Goal: Feedback & Contribution: Leave review/rating

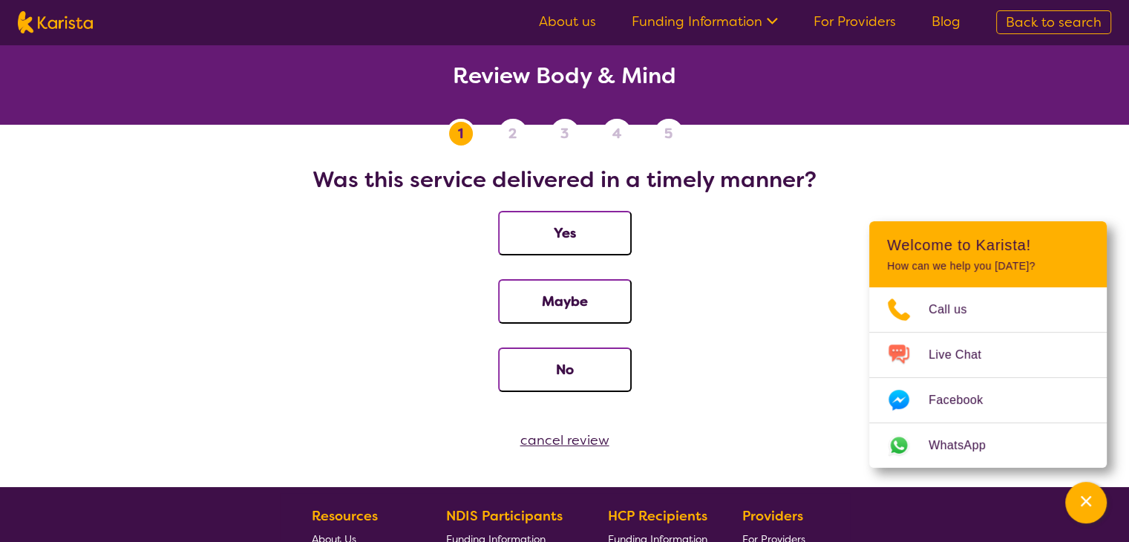
click at [502, 85] on h2 "Review Body & Mind" at bounding box center [565, 75] width 1094 height 27
click at [981, 140] on nav "1 2 3 4 5 Was this service delivered in a timely manner? Yes Maybe No" at bounding box center [564, 267] width 1129 height 297
click at [604, 243] on button "Yes" at bounding box center [565, 233] width 134 height 45
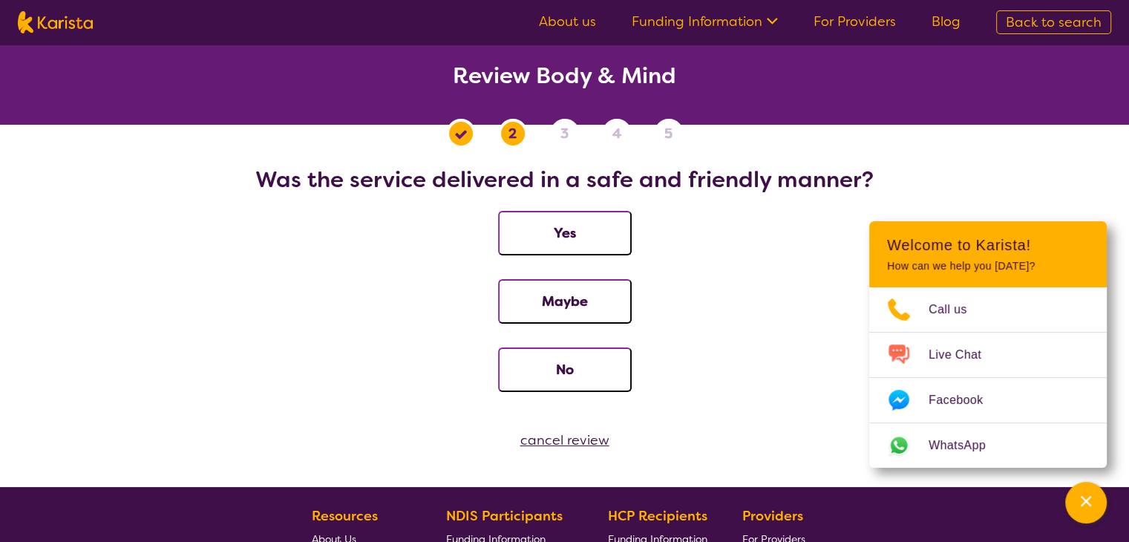
click at [565, 232] on button "Yes" at bounding box center [565, 233] width 134 height 45
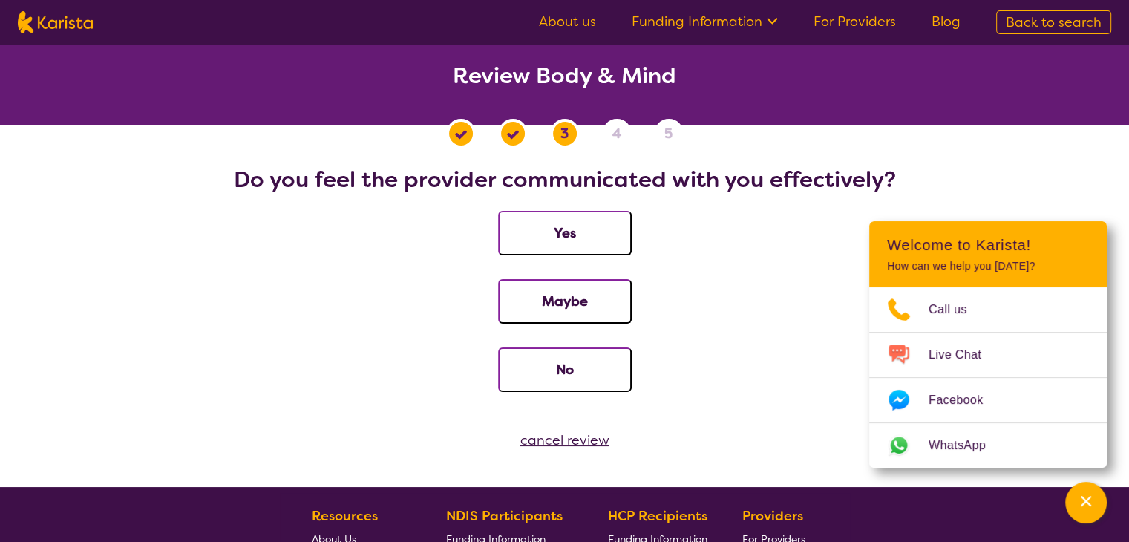
click at [538, 221] on button "Yes" at bounding box center [565, 233] width 134 height 45
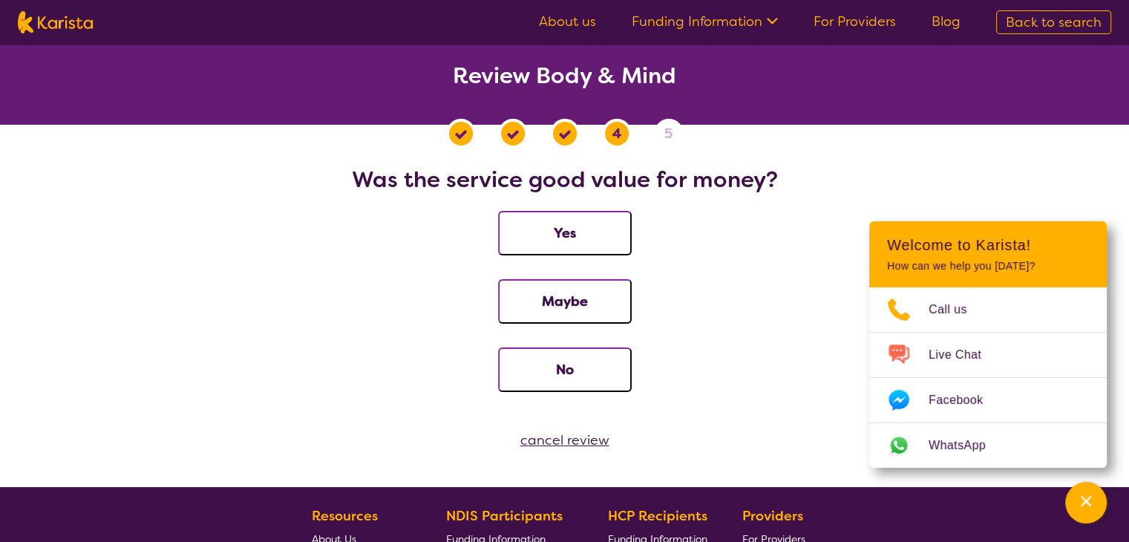
click at [538, 229] on button "Yes" at bounding box center [565, 233] width 134 height 45
click at [561, 244] on button "Yes" at bounding box center [565, 233] width 134 height 45
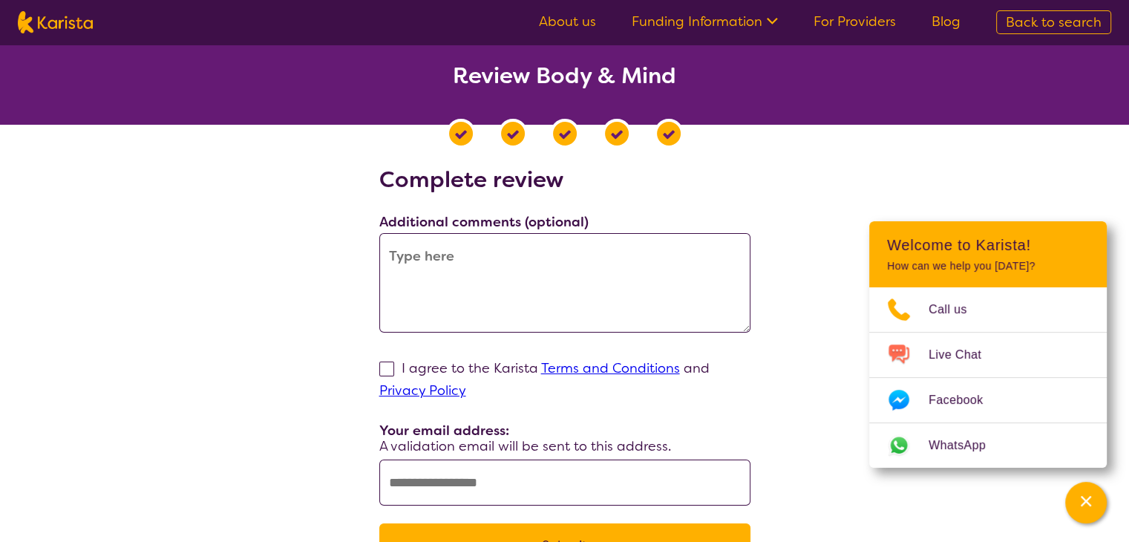
click at [510, 247] on textarea at bounding box center [564, 283] width 371 height 100
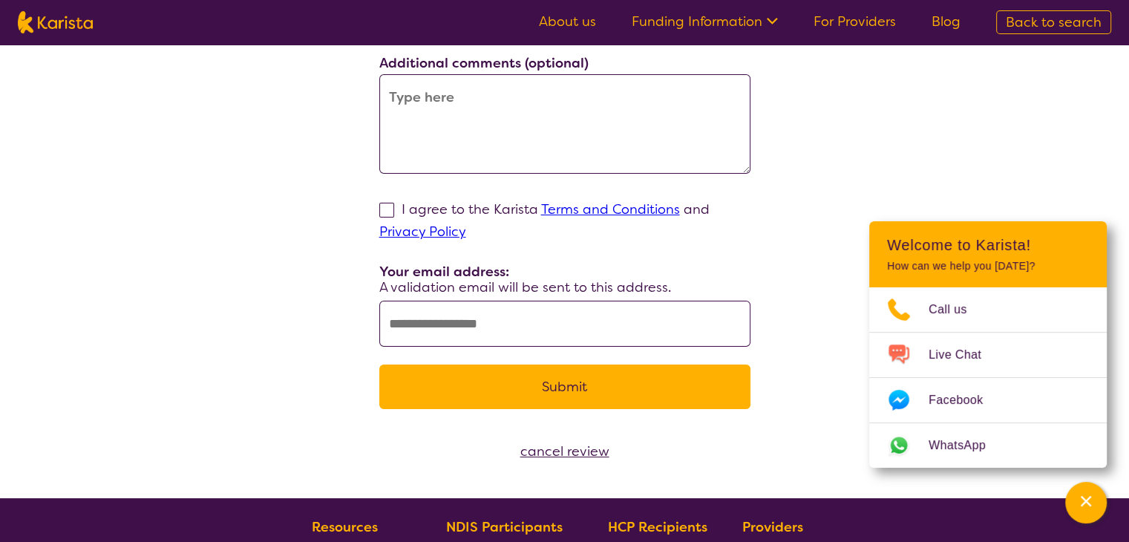
scroll to position [160, 0]
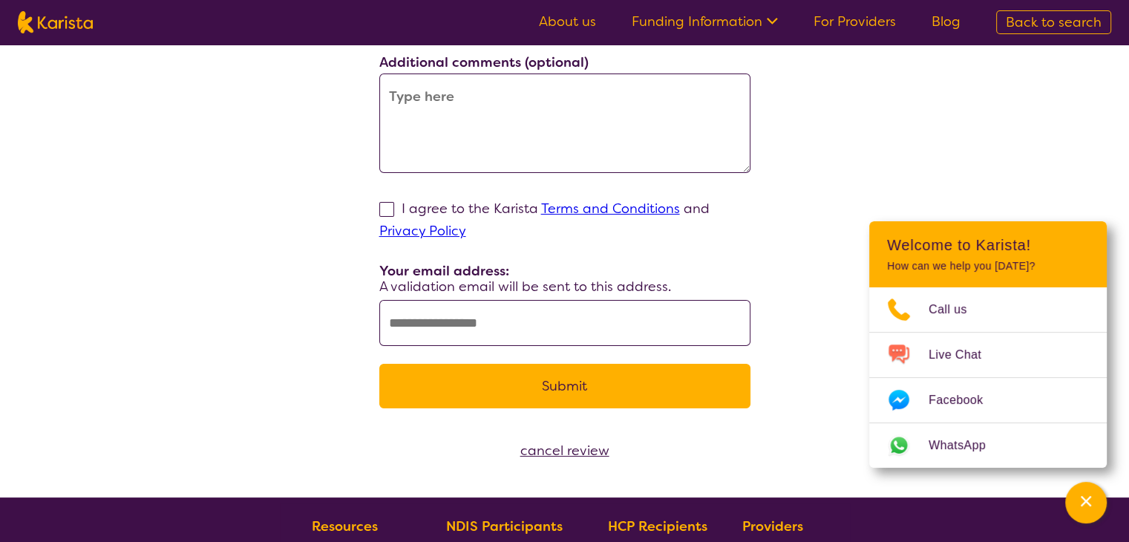
click at [449, 98] on textarea at bounding box center [564, 124] width 371 height 100
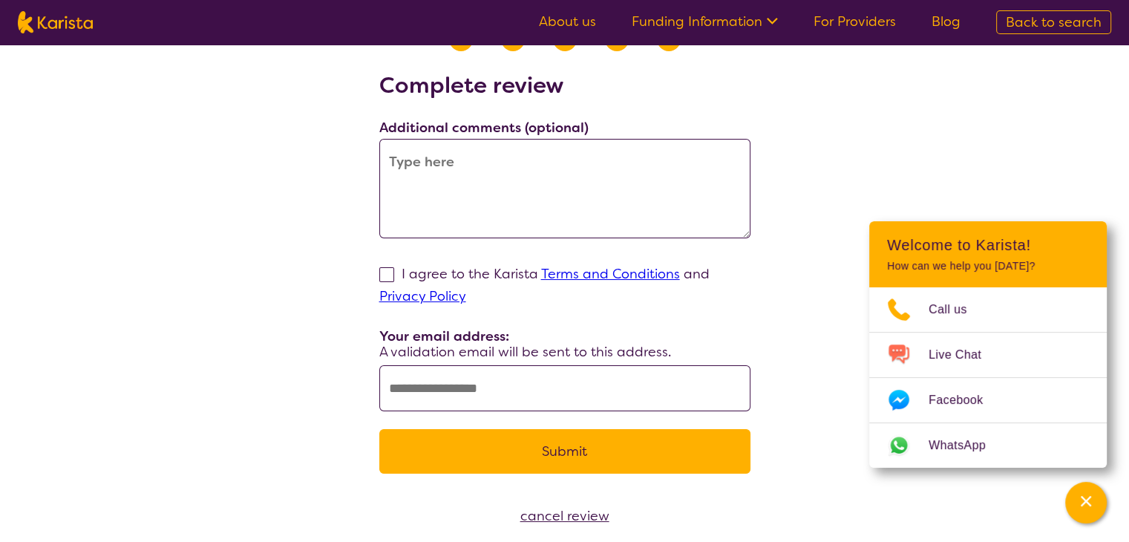
scroll to position [104, 0]
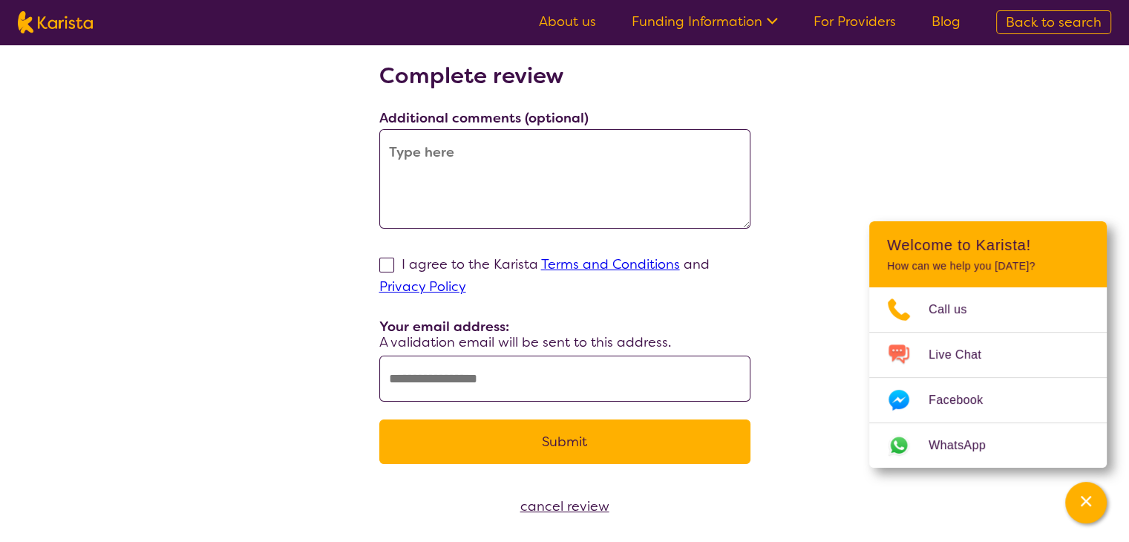
click at [387, 265] on span at bounding box center [386, 265] width 15 height 15
click at [466, 281] on input "I agree to the Karista Terms and Conditions and Privacy Policy" at bounding box center [471, 286] width 10 height 10
checkbox input "true"
click at [455, 381] on input "text" at bounding box center [564, 379] width 371 height 46
paste input "**********"
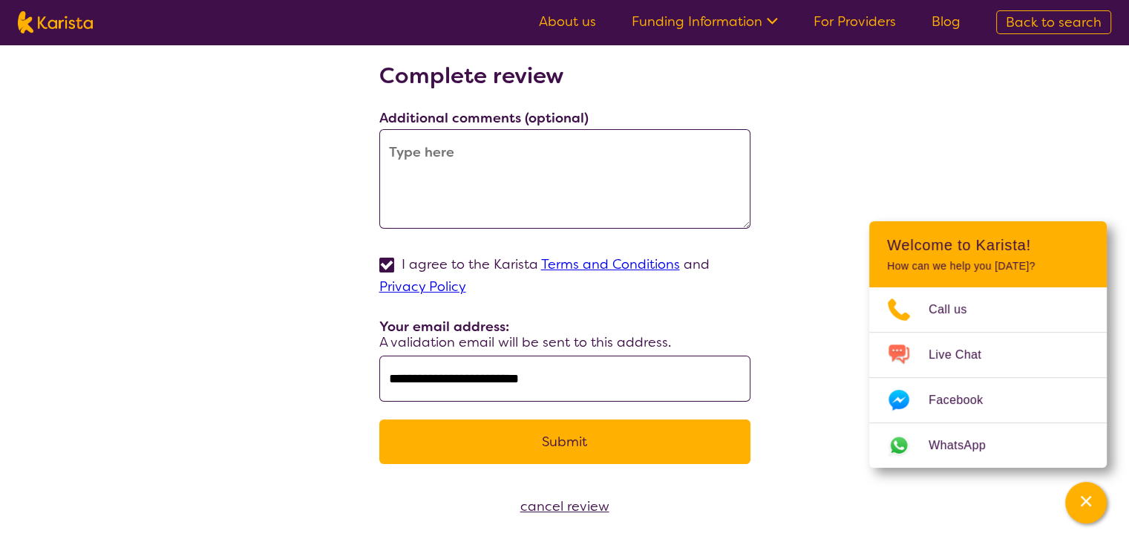
click at [434, 449] on button "Submit" at bounding box center [564, 442] width 371 height 45
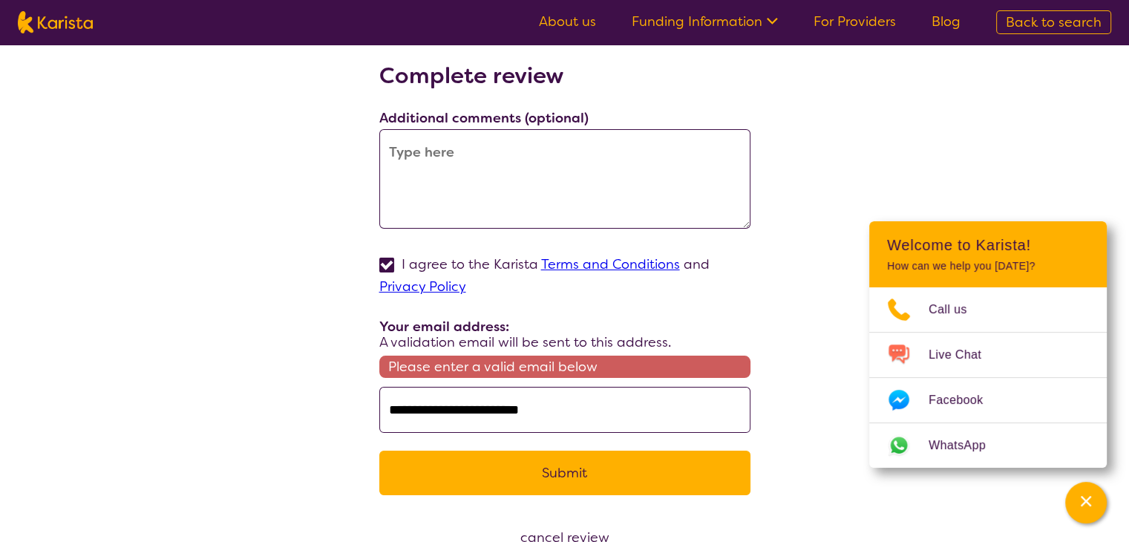
click at [394, 409] on input "**********" at bounding box center [564, 410] width 371 height 46
click at [391, 409] on input "**********" at bounding box center [564, 410] width 371 height 46
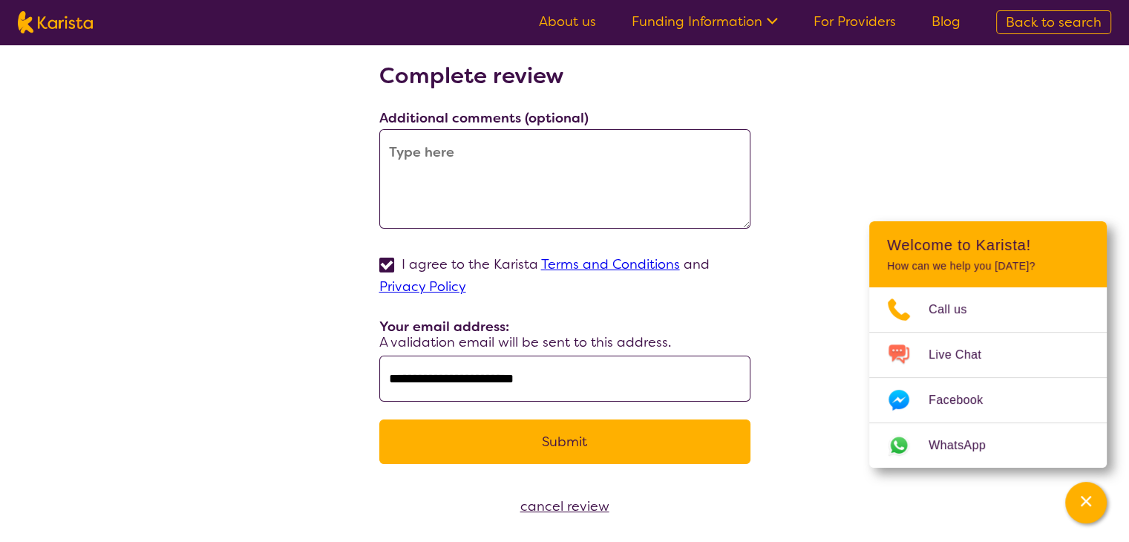
type input "**********"
click at [413, 430] on button "Submit" at bounding box center [564, 442] width 371 height 45
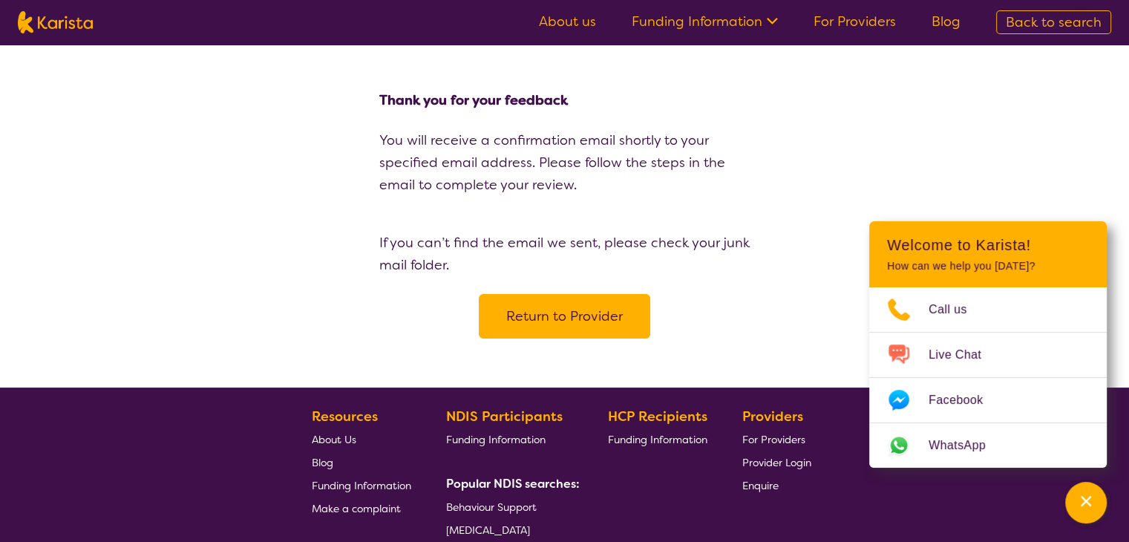
click at [532, 313] on button "Return to Provider" at bounding box center [565, 316] width 172 height 45
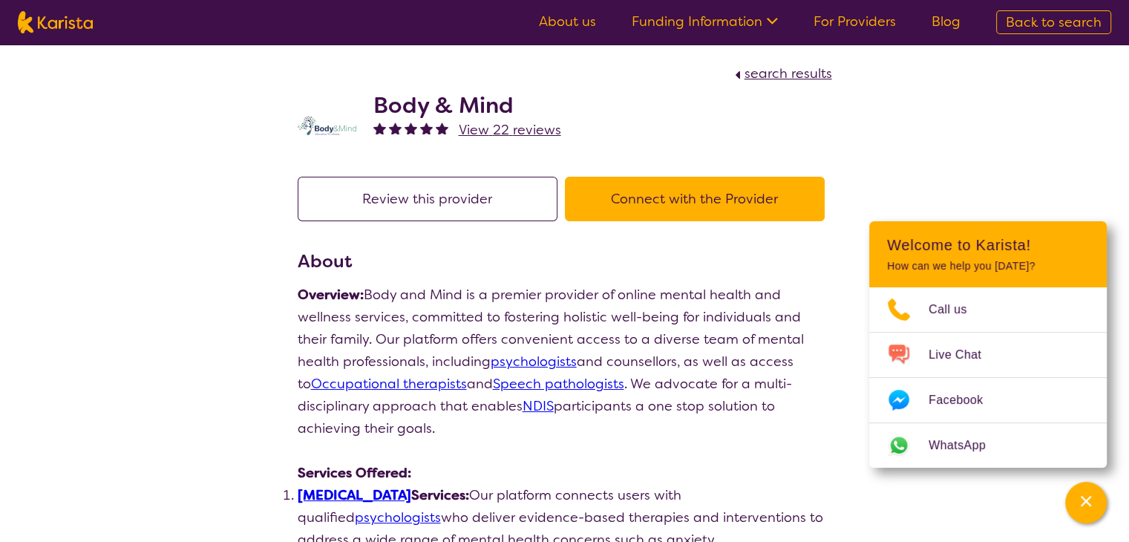
click at [532, 132] on span "View 22 reviews" at bounding box center [510, 130] width 102 height 18
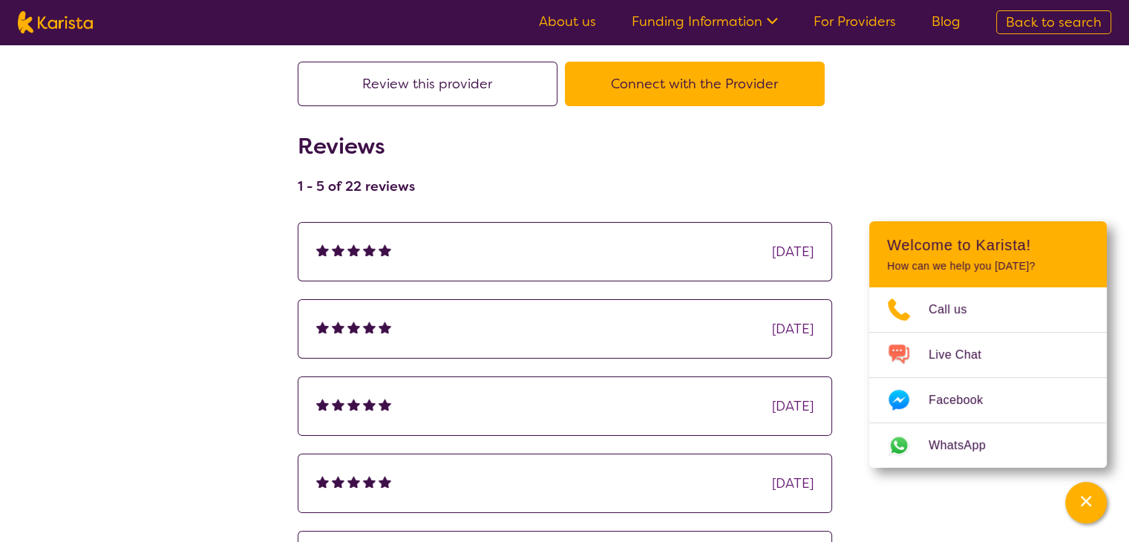
scroll to position [116, 0]
click at [701, 260] on div "Today" at bounding box center [565, 251] width 498 height 22
click at [796, 252] on div "Today" at bounding box center [793, 251] width 42 height 22
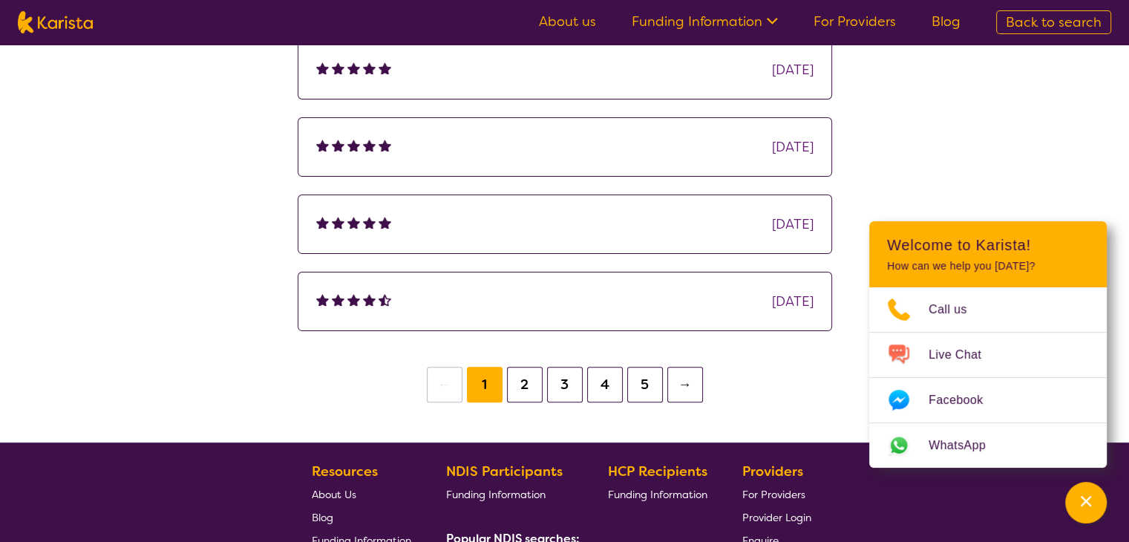
scroll to position [368, 0]
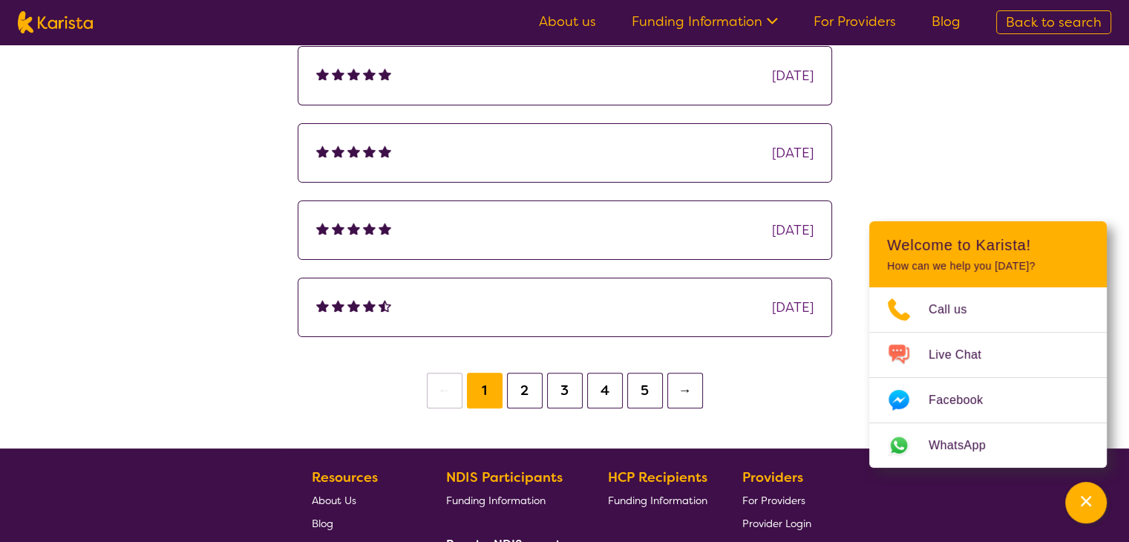
click at [524, 397] on button "2" at bounding box center [525, 391] width 36 height 36
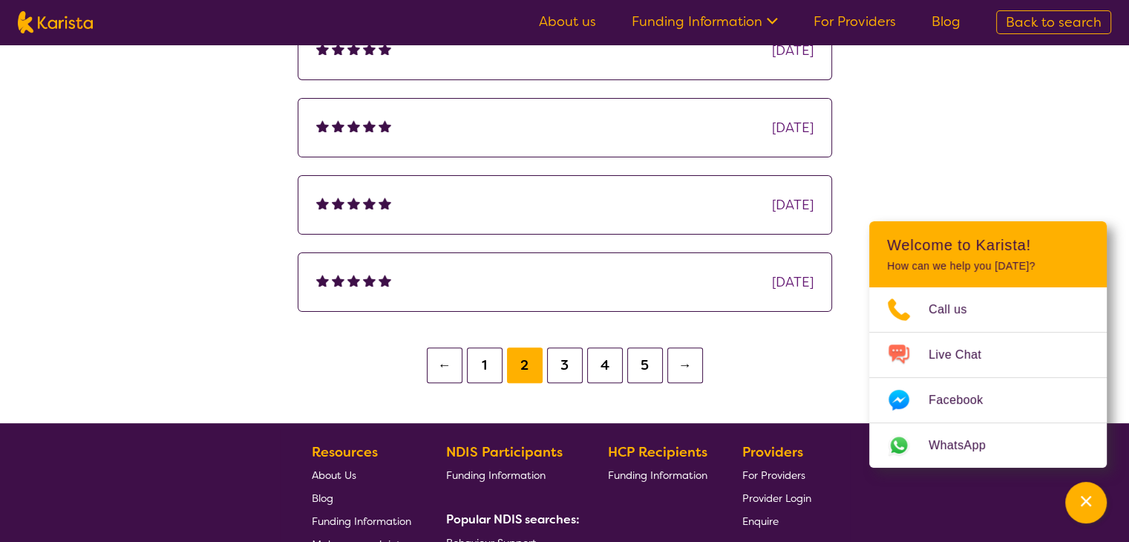
scroll to position [401, 0]
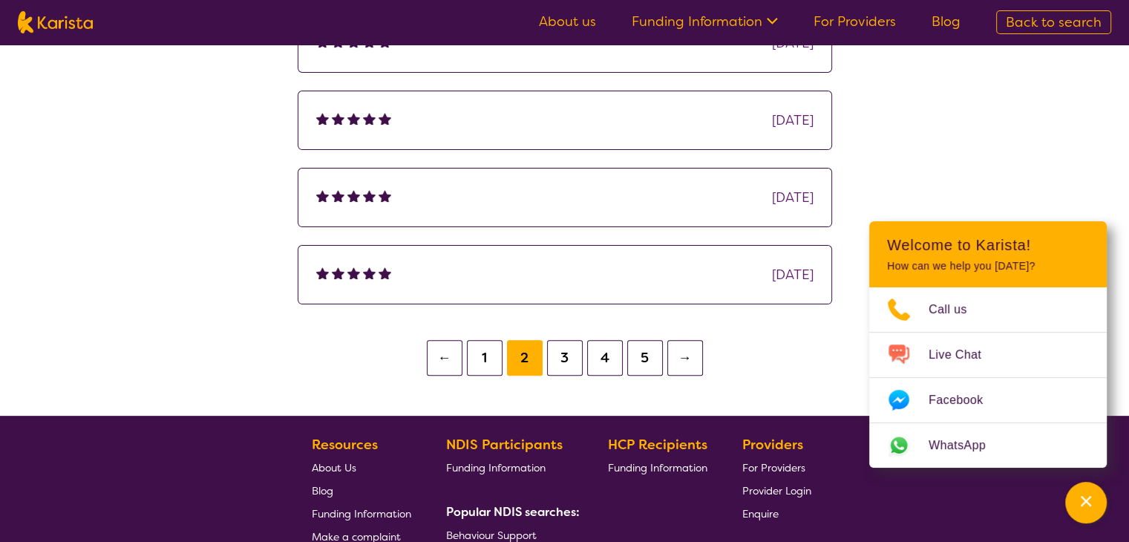
click at [559, 359] on button "3" at bounding box center [565, 358] width 36 height 36
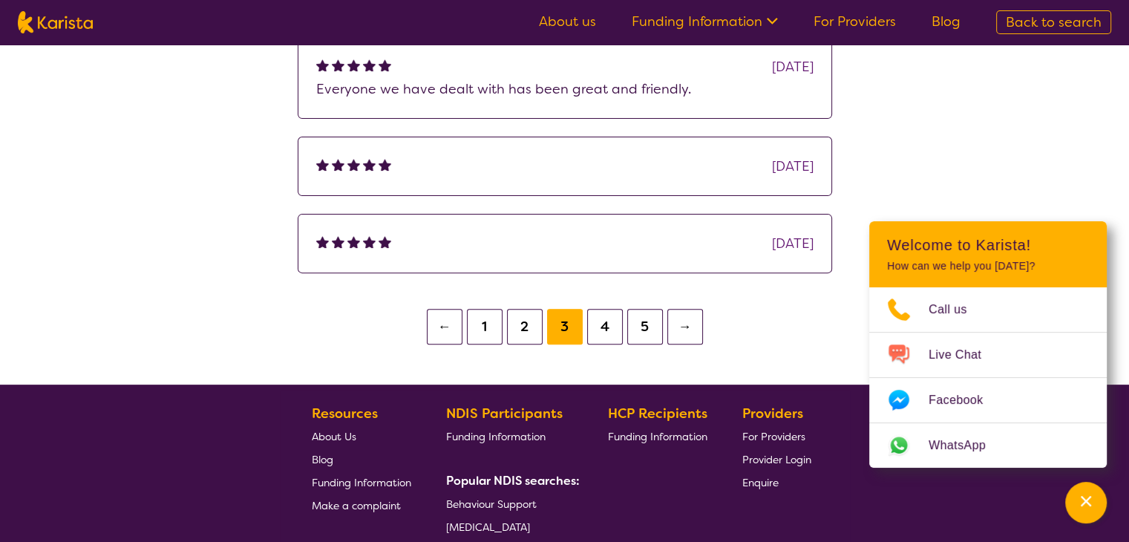
click at [478, 325] on button "1" at bounding box center [485, 327] width 36 height 36
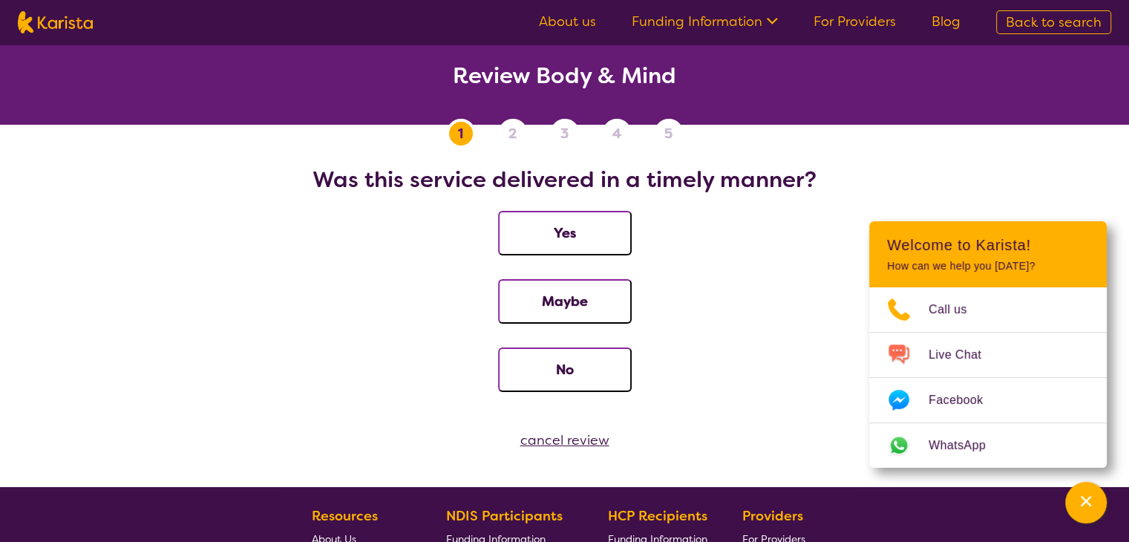
click at [556, 234] on button "Yes" at bounding box center [565, 233] width 134 height 45
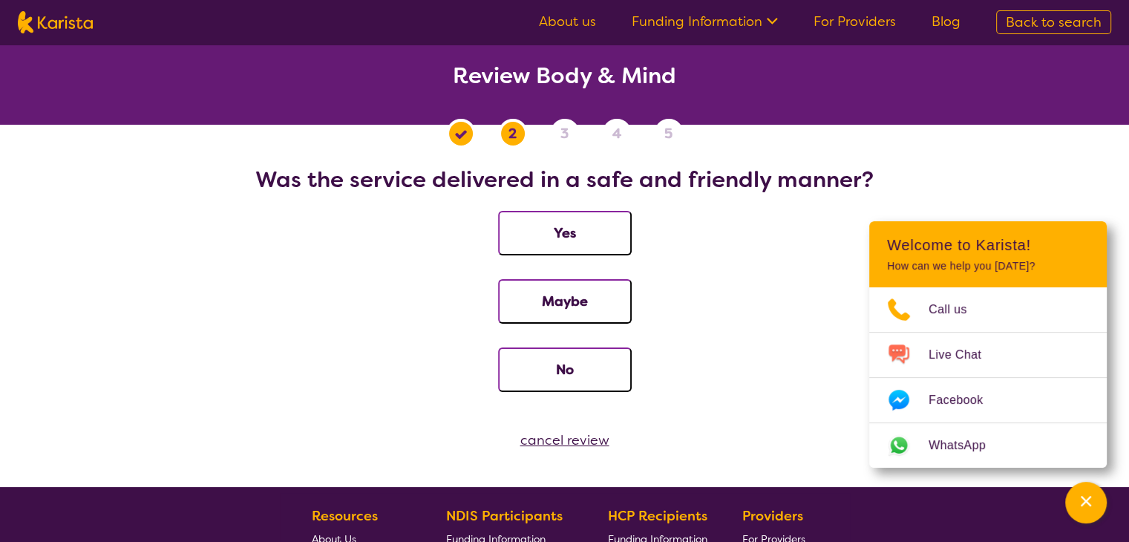
click at [539, 241] on button "Yes" at bounding box center [565, 233] width 134 height 45
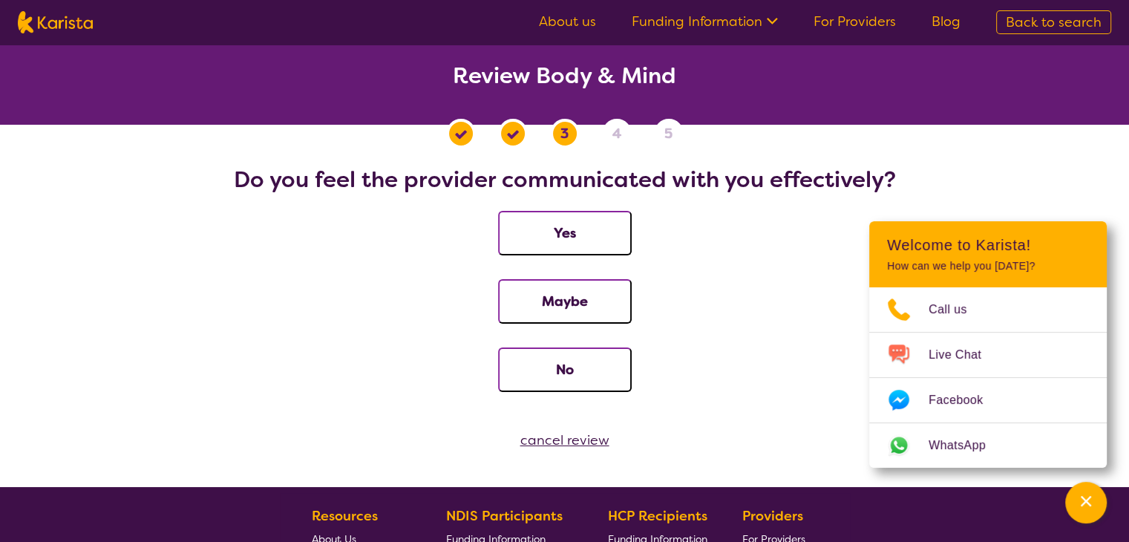
click at [588, 235] on button "Yes" at bounding box center [565, 233] width 134 height 45
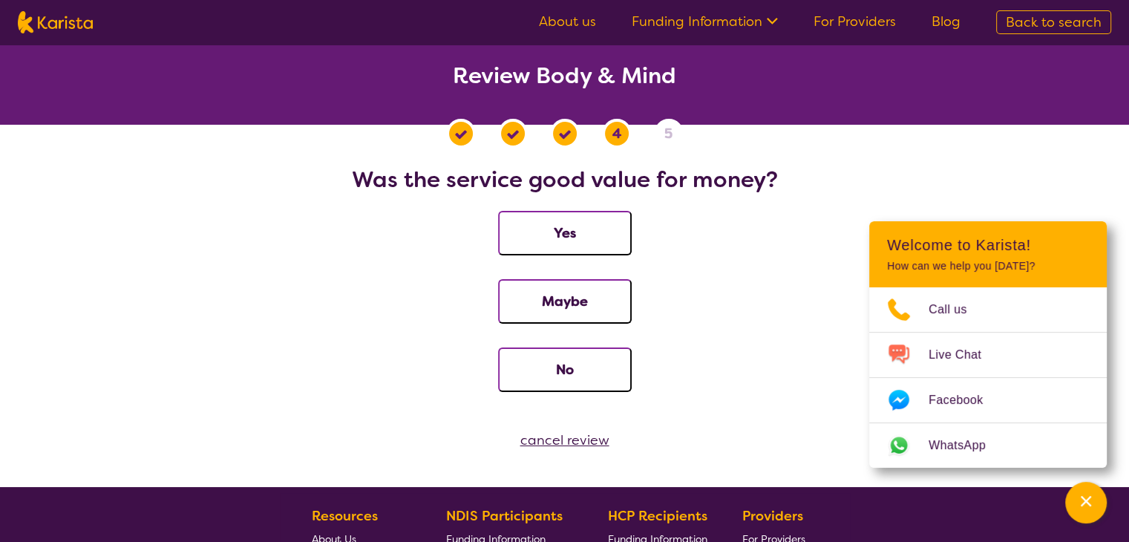
click at [519, 219] on button "Yes" at bounding box center [565, 233] width 134 height 45
click at [612, 224] on button "Yes" at bounding box center [565, 233] width 134 height 45
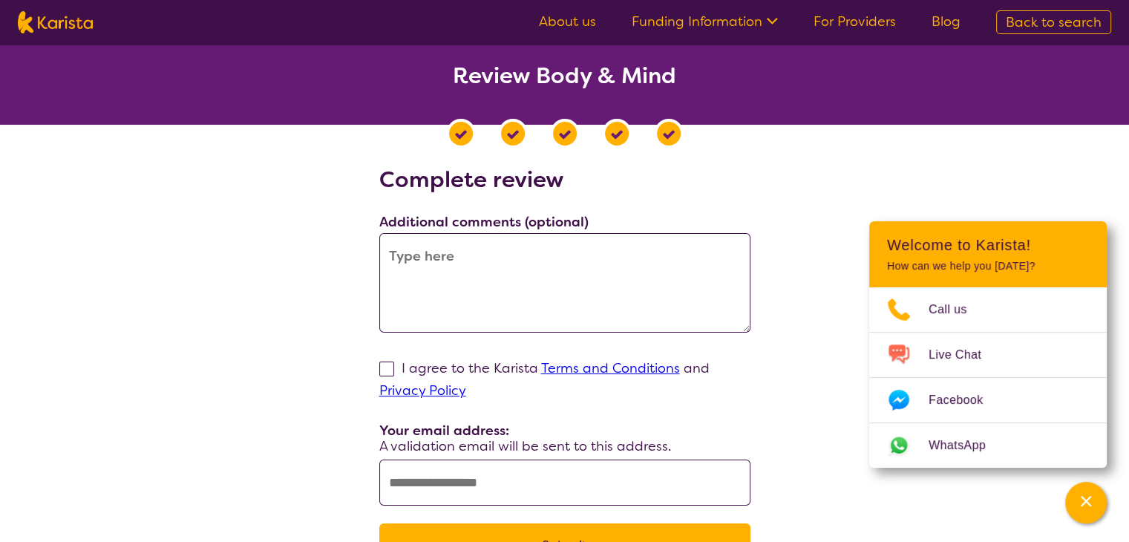
click at [464, 247] on textarea at bounding box center [564, 283] width 371 height 100
click at [428, 253] on textarea at bounding box center [564, 283] width 371 height 100
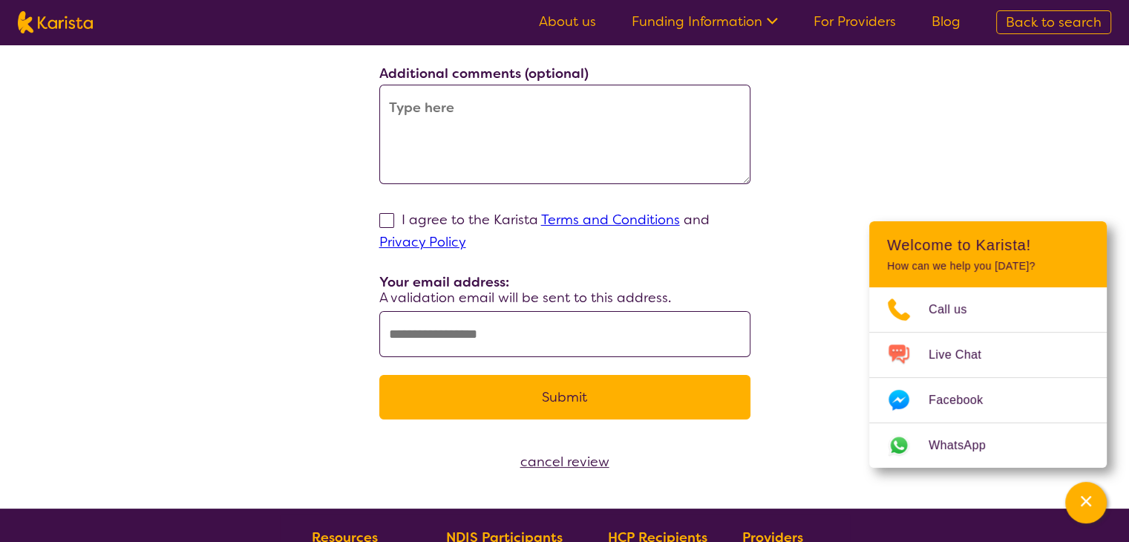
scroll to position [151, 0]
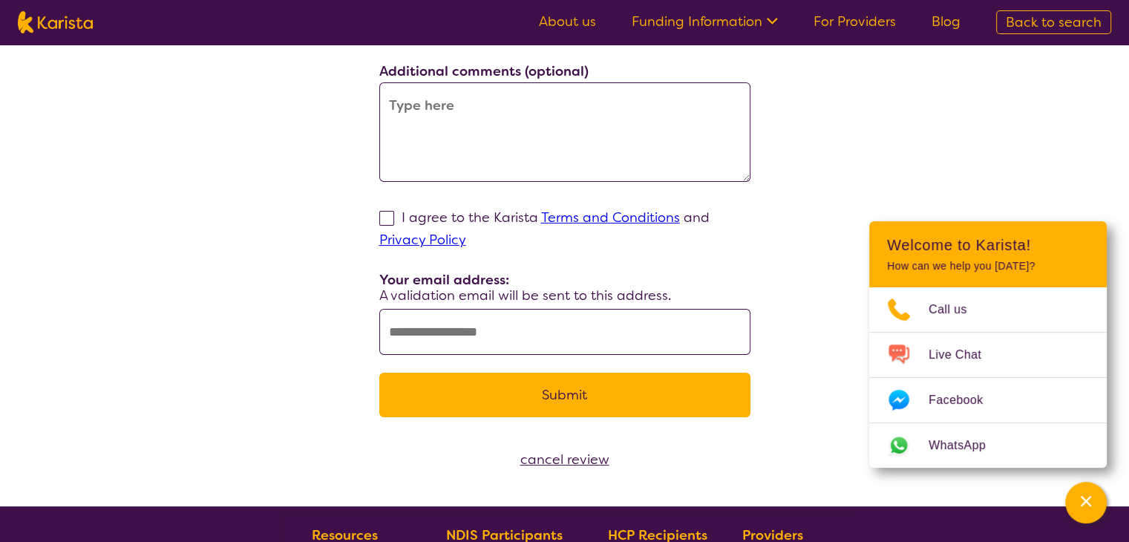
click at [384, 221] on span at bounding box center [386, 218] width 15 height 15
click at [466, 235] on input "I agree to the Karista Terms and Conditions and Privacy Policy" at bounding box center [471, 240] width 10 height 10
checkbox input "true"
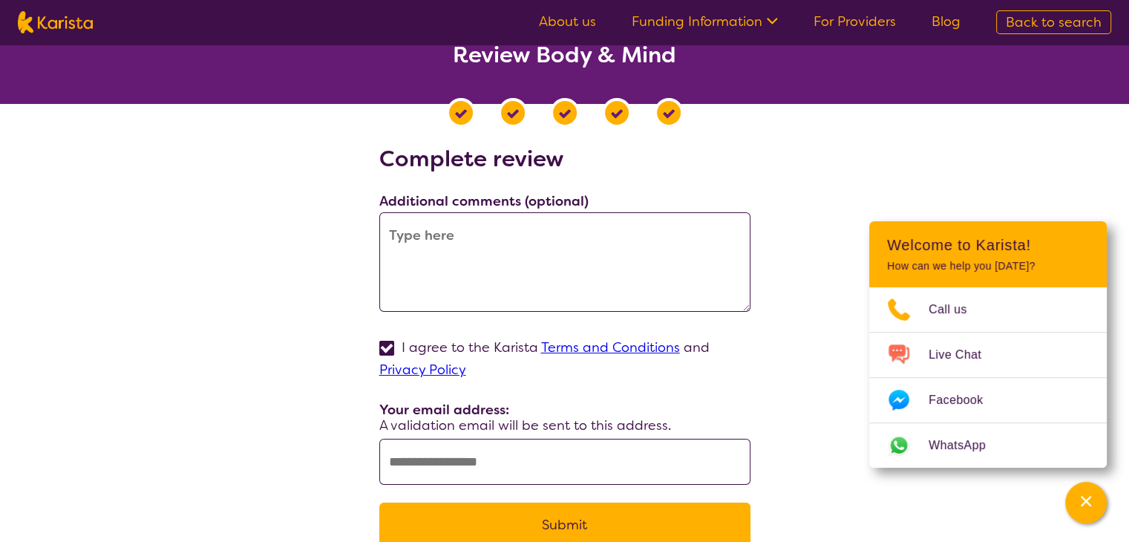
scroll to position [0, 0]
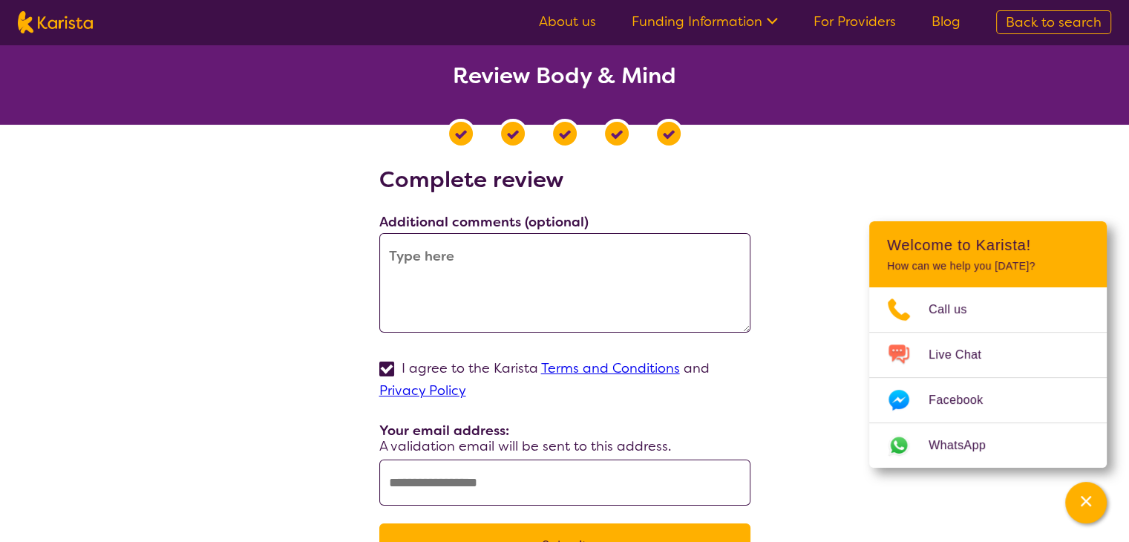
click at [437, 258] on textarea at bounding box center [564, 283] width 371 height 100
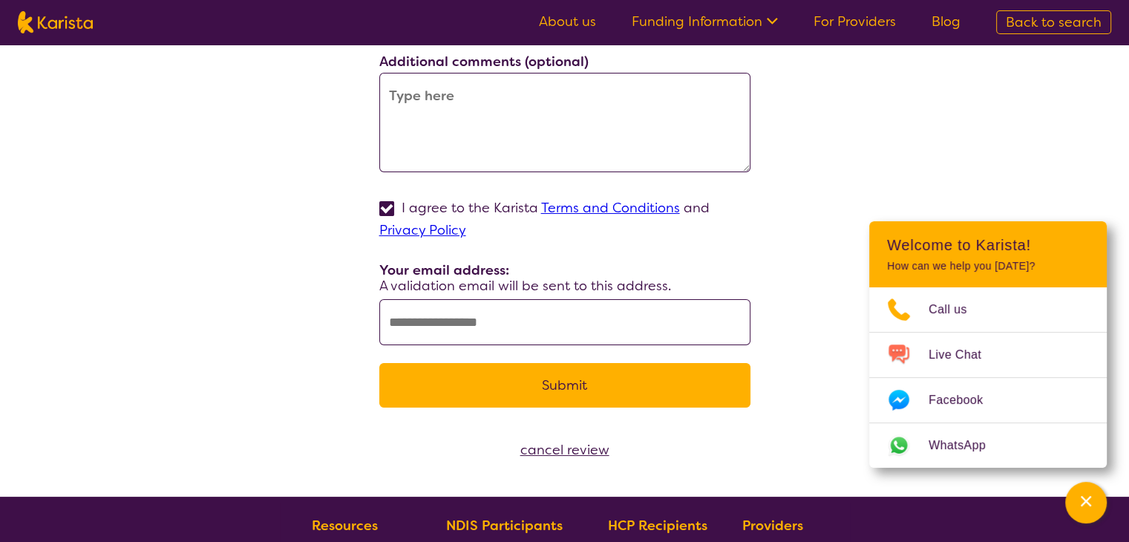
scroll to position [162, 0]
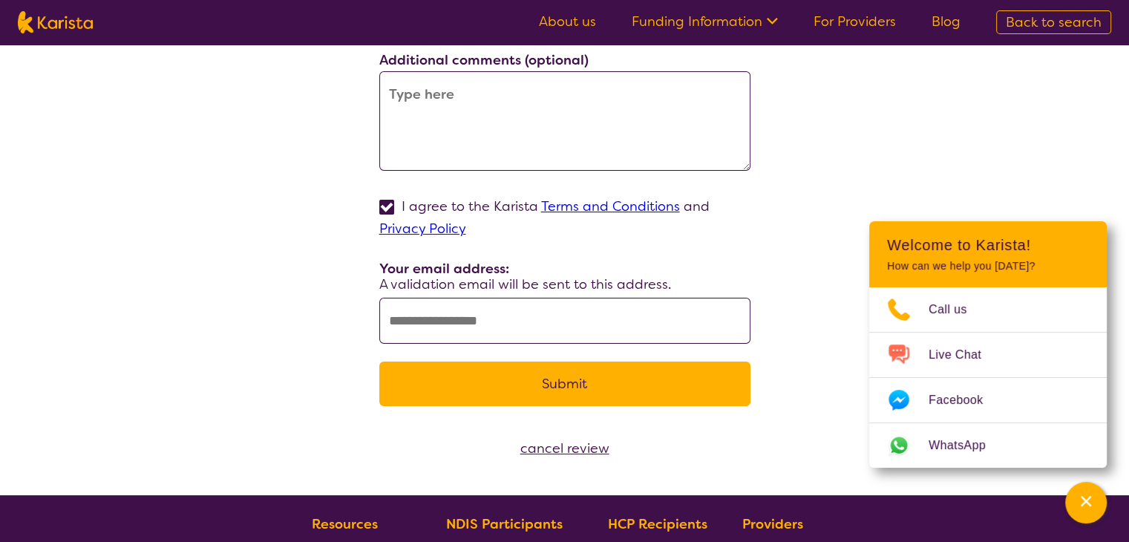
click at [402, 313] on input "text" at bounding box center [564, 321] width 371 height 46
click at [466, 318] on input "text" at bounding box center [564, 321] width 371 height 46
paste input "**********"
click at [394, 321] on input "**********" at bounding box center [564, 321] width 371 height 46
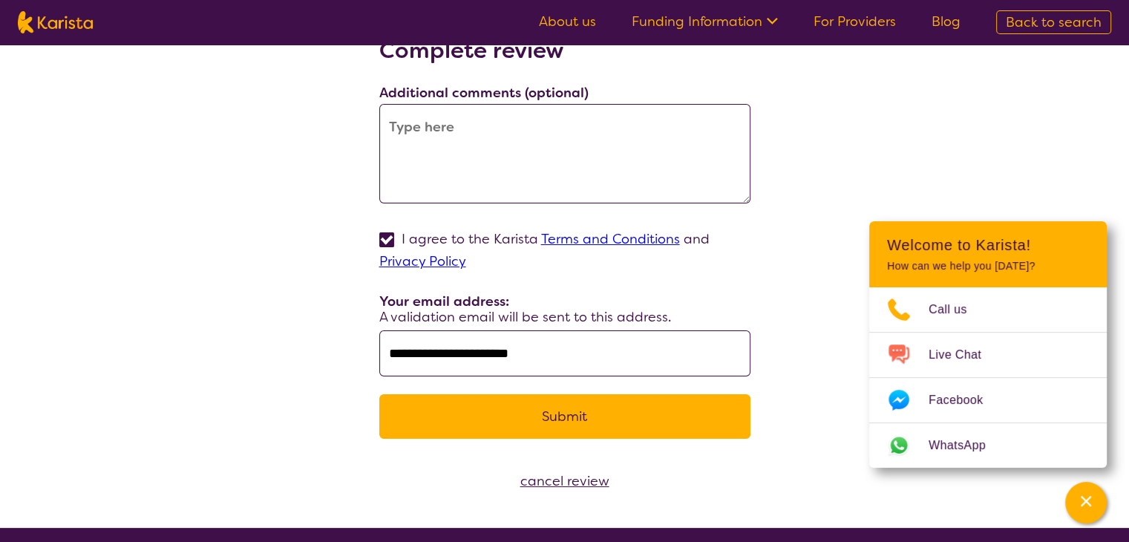
scroll to position [131, 0]
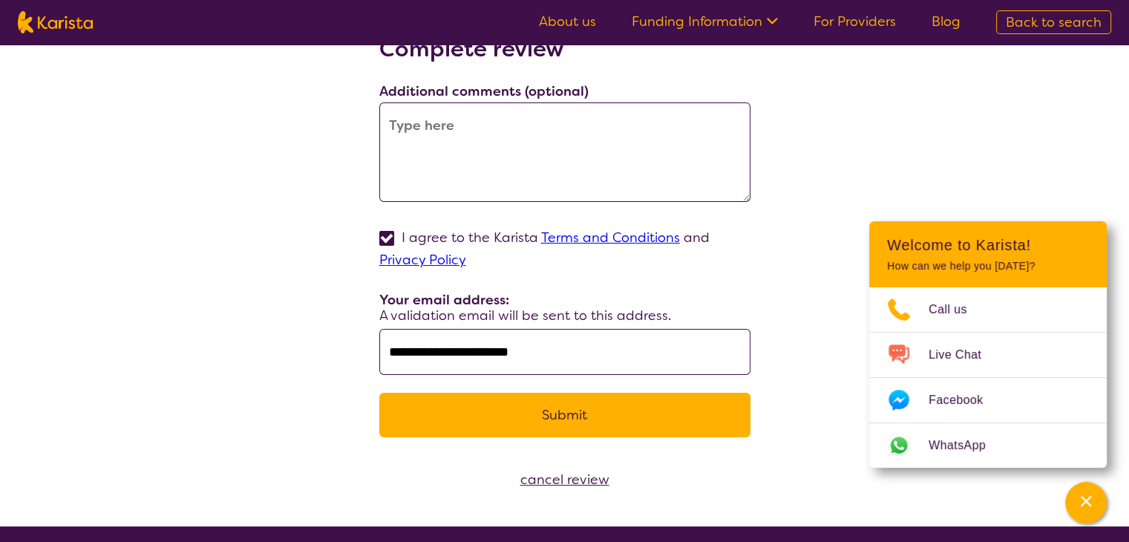
type input "**********"
click at [472, 419] on button "Submit" at bounding box center [564, 415] width 371 height 45
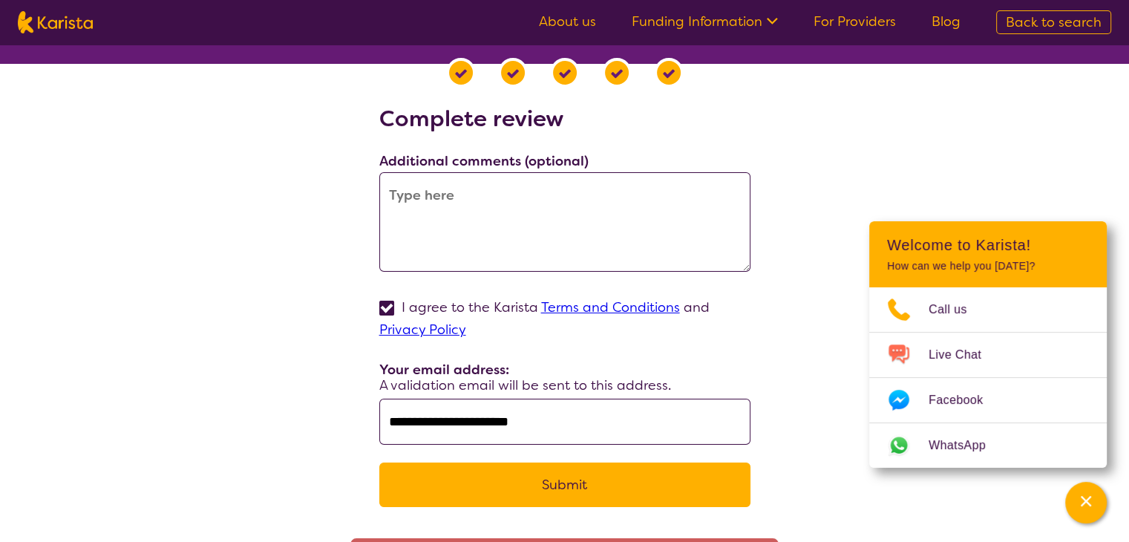
scroll to position [59, 0]
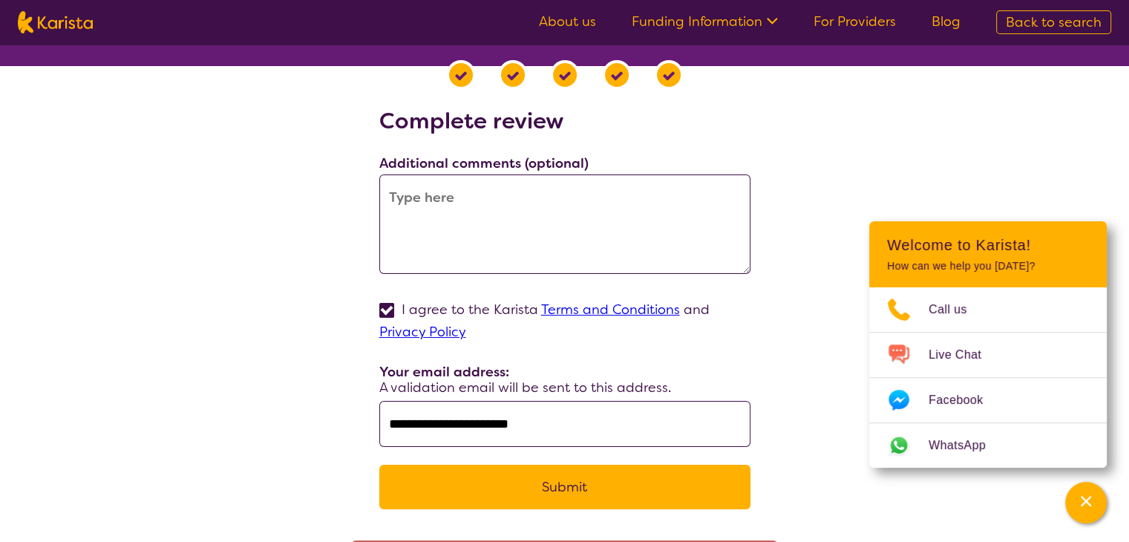
click at [594, 425] on input "**********" at bounding box center [564, 424] width 371 height 46
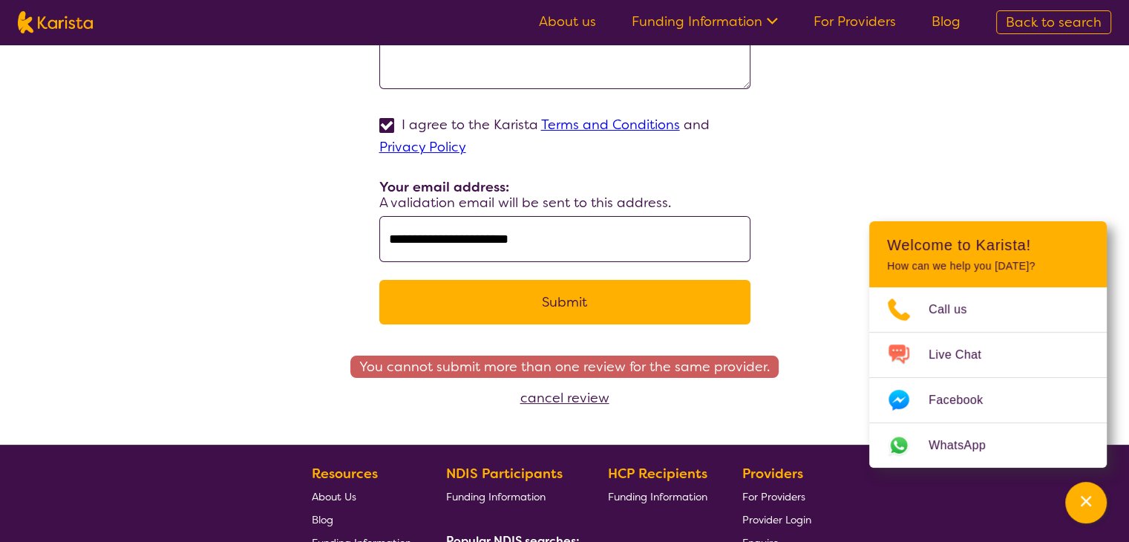
scroll to position [242, 0]
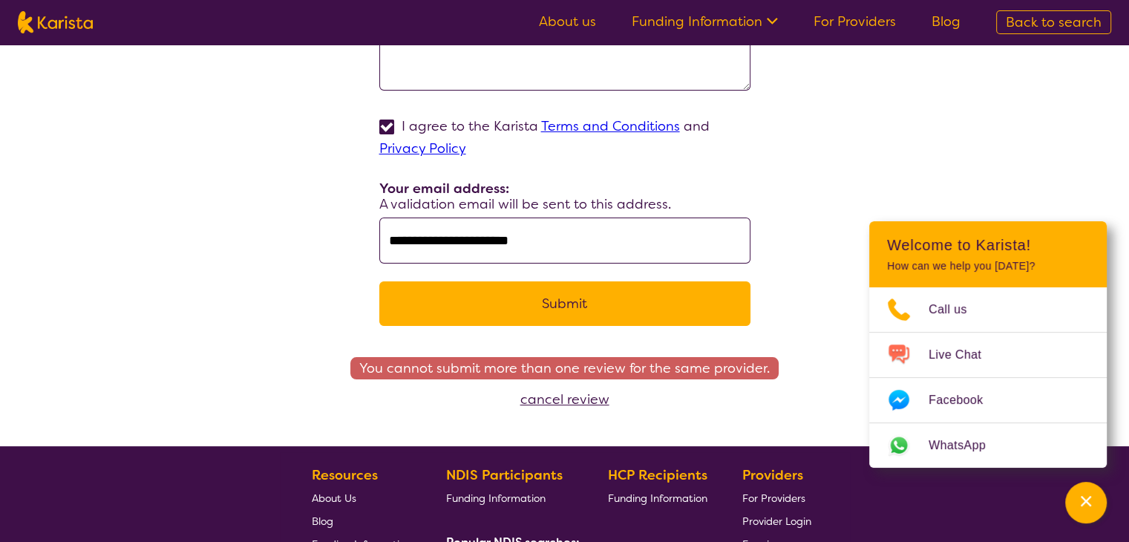
drag, startPoint x: 575, startPoint y: 241, endPoint x: 368, endPoint y: 221, distance: 207.3
click at [368, 221] on div "**********" at bounding box center [565, 134] width 1094 height 420
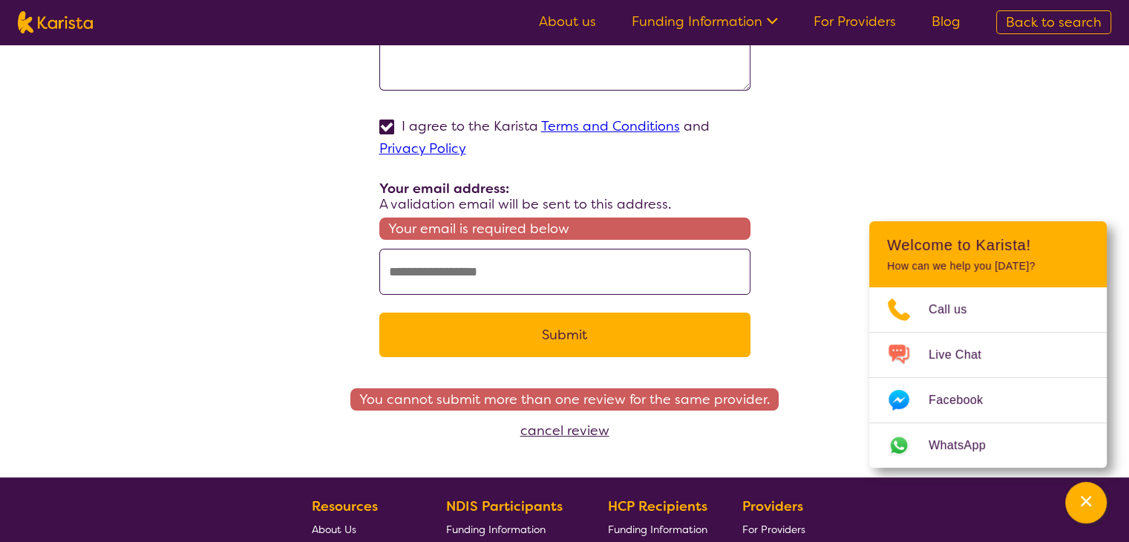
click at [330, 189] on div "Complete review Additional comments (optional) I agree to the Karista Terms and…" at bounding box center [565, 149] width 1094 height 451
click at [355, 122] on div "Complete review Additional comments (optional) I agree to the Karista Terms and…" at bounding box center [565, 149] width 1094 height 451
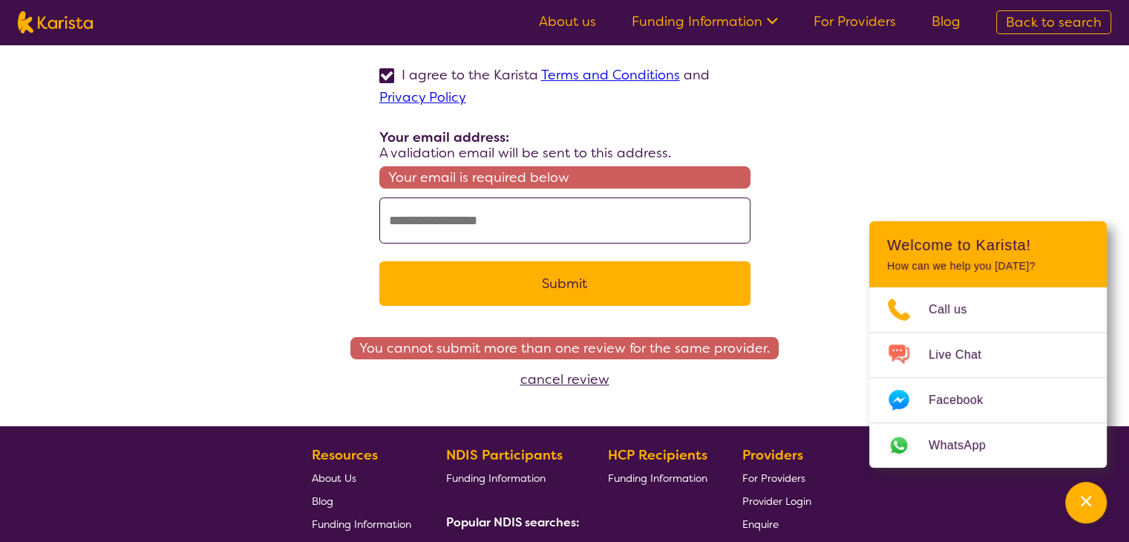
scroll to position [297, 0]
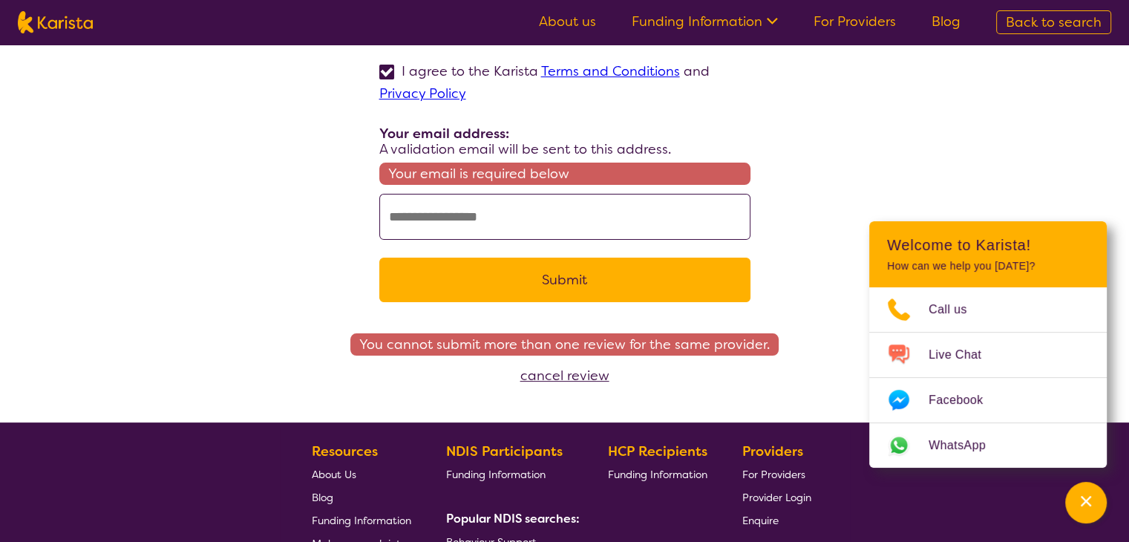
click at [489, 235] on input "text" at bounding box center [564, 217] width 371 height 46
click at [324, 206] on div "Complete review Additional comments (optional) I agree to the Karista Terms and…" at bounding box center [565, 94] width 1094 height 451
click at [560, 375] on div "cancel review" at bounding box center [564, 376] width 1129 height 22
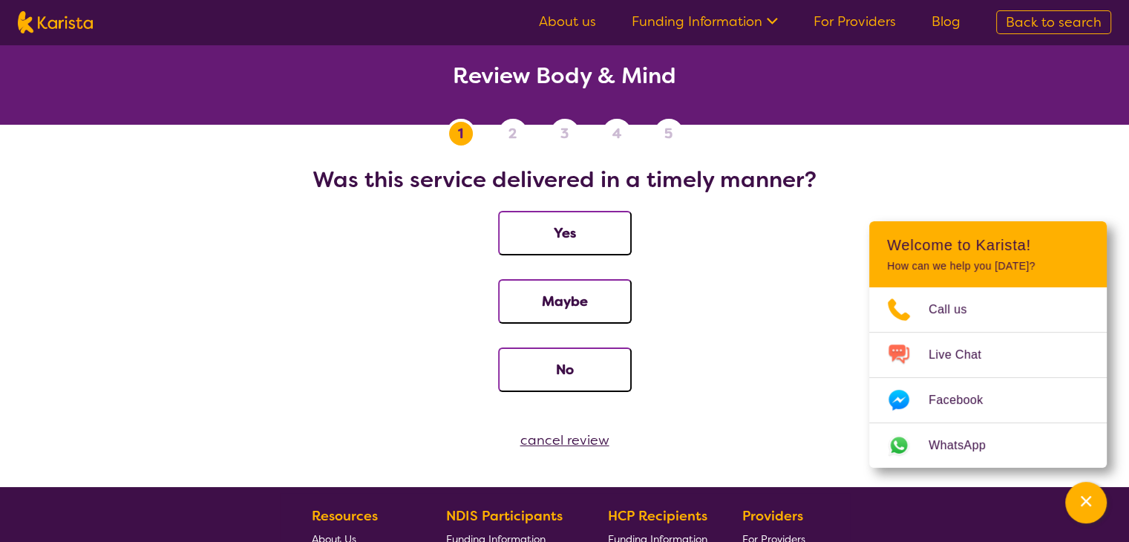
click at [524, 214] on button "Yes" at bounding box center [565, 233] width 134 height 45
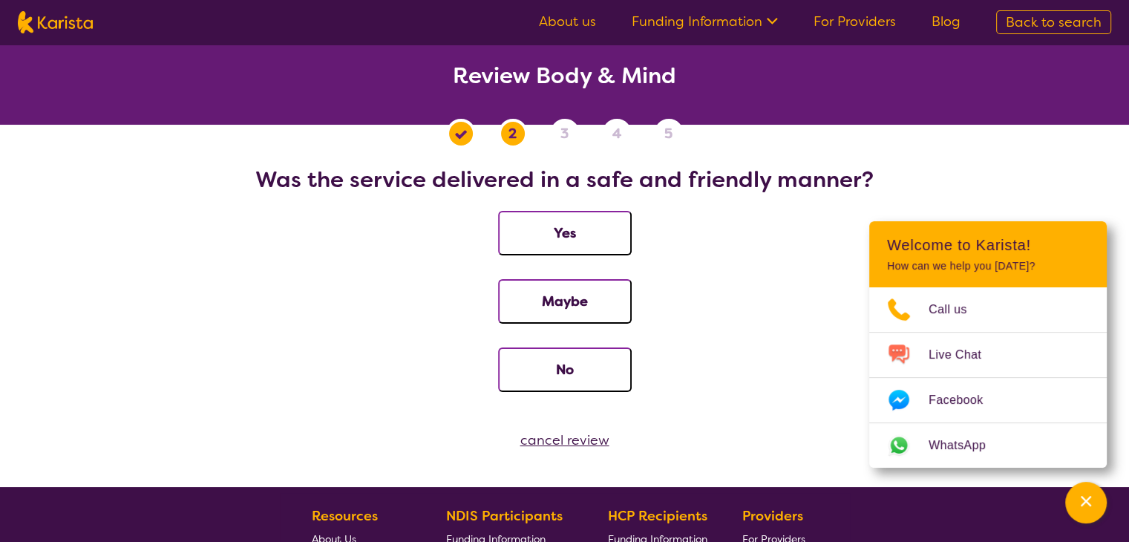
click at [543, 242] on button "Yes" at bounding box center [565, 233] width 134 height 45
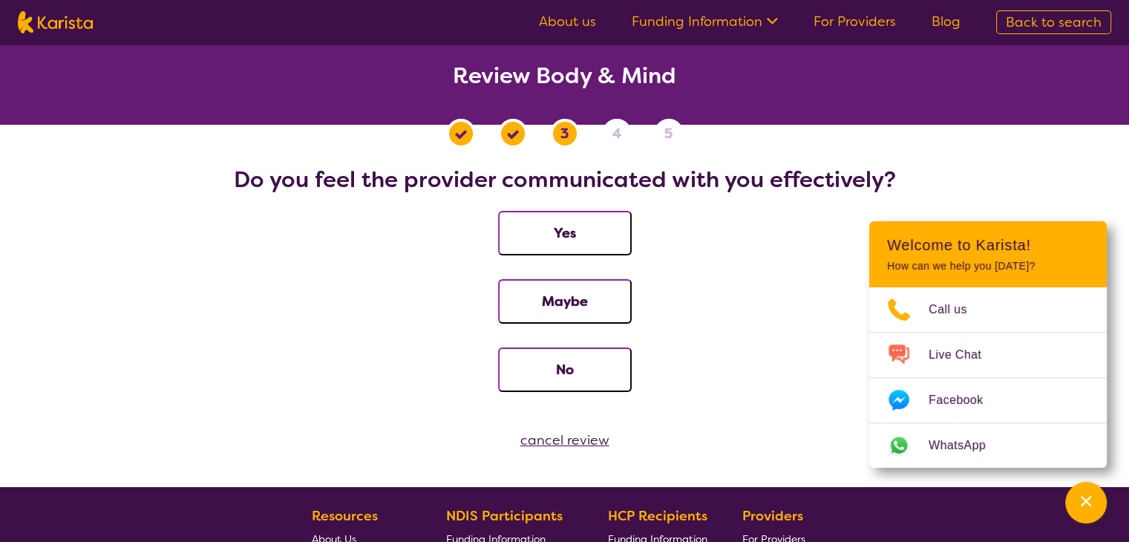
click at [555, 227] on button "Yes" at bounding box center [565, 233] width 134 height 45
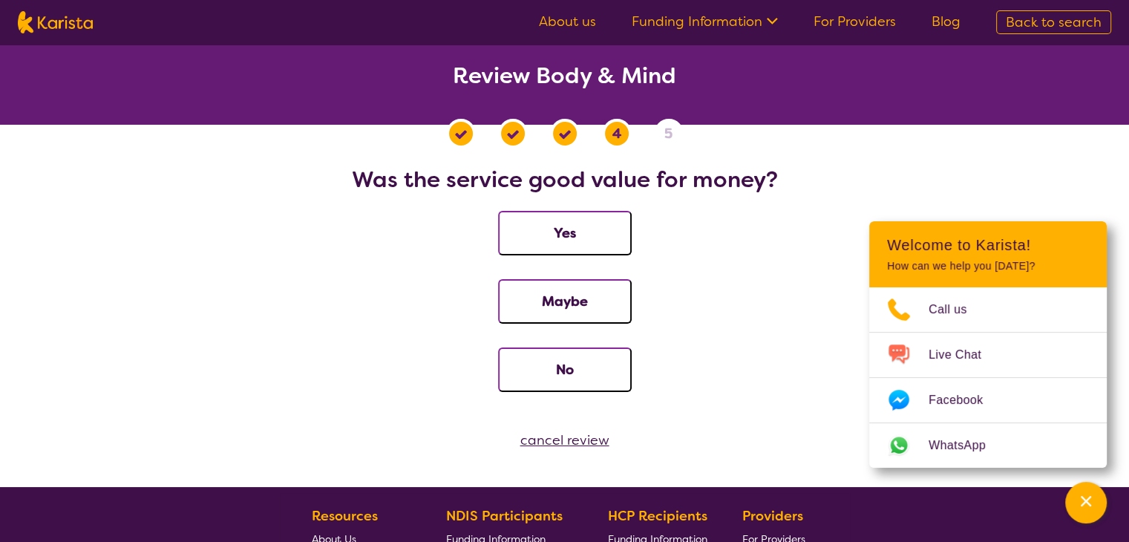
click at [594, 254] on button "Yes" at bounding box center [565, 233] width 134 height 45
click at [540, 226] on button "Yes" at bounding box center [565, 233] width 134 height 45
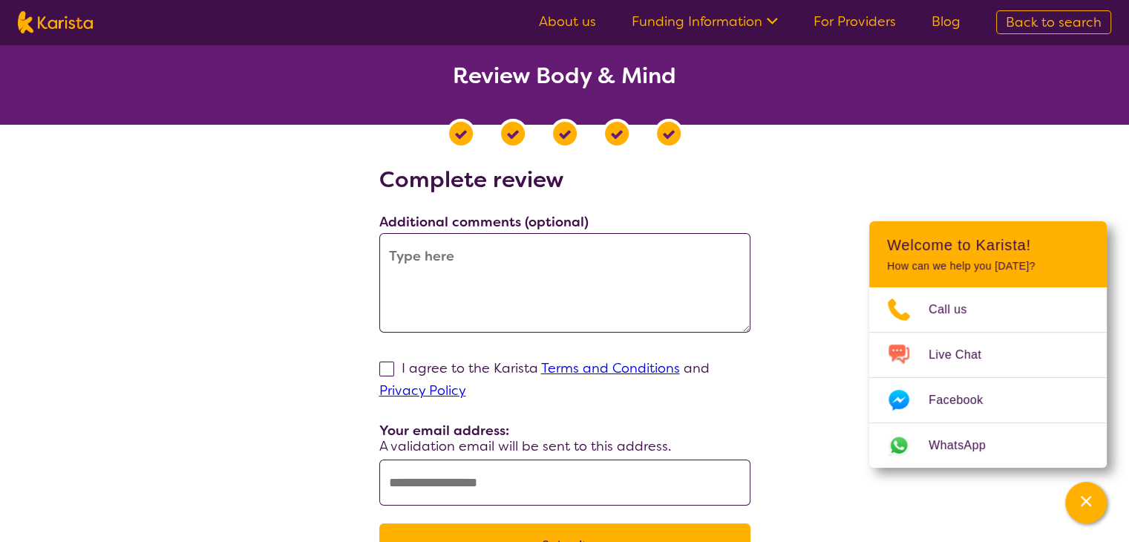
click at [470, 244] on textarea at bounding box center [564, 283] width 371 height 100
click at [445, 241] on textarea at bounding box center [564, 283] width 371 height 100
click at [487, 257] on textarea at bounding box center [564, 283] width 371 height 100
click at [404, 366] on label "I agree to the Karista Terms and Conditions and Privacy Policy" at bounding box center [544, 379] width 330 height 40
click at [466, 385] on input "I agree to the Karista Terms and Conditions and Privacy Policy" at bounding box center [471, 390] width 10 height 10
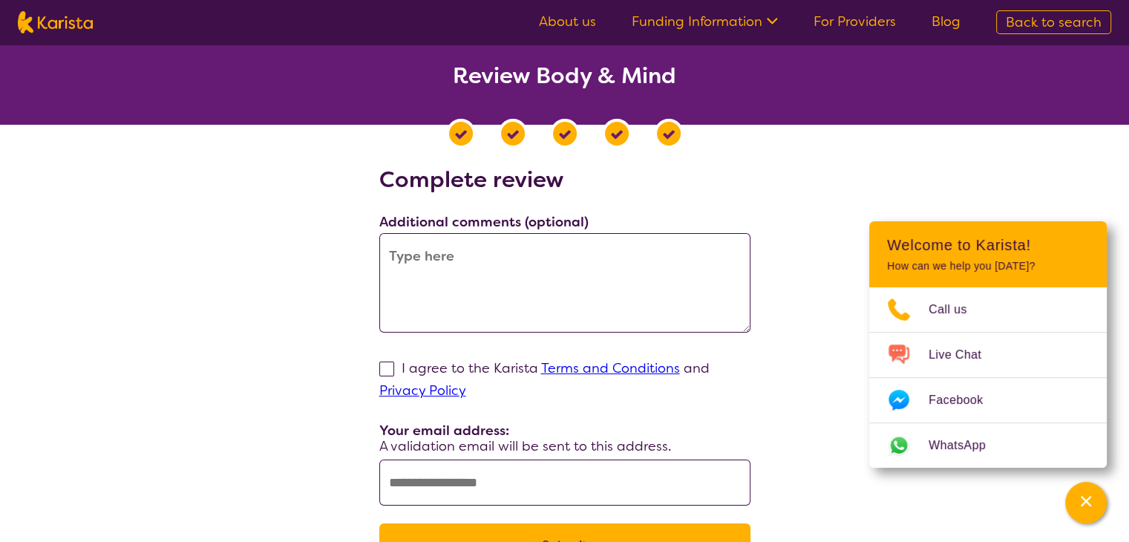
checkbox input "true"
click at [410, 480] on input "text" at bounding box center [564, 483] width 371 height 46
paste input "**********"
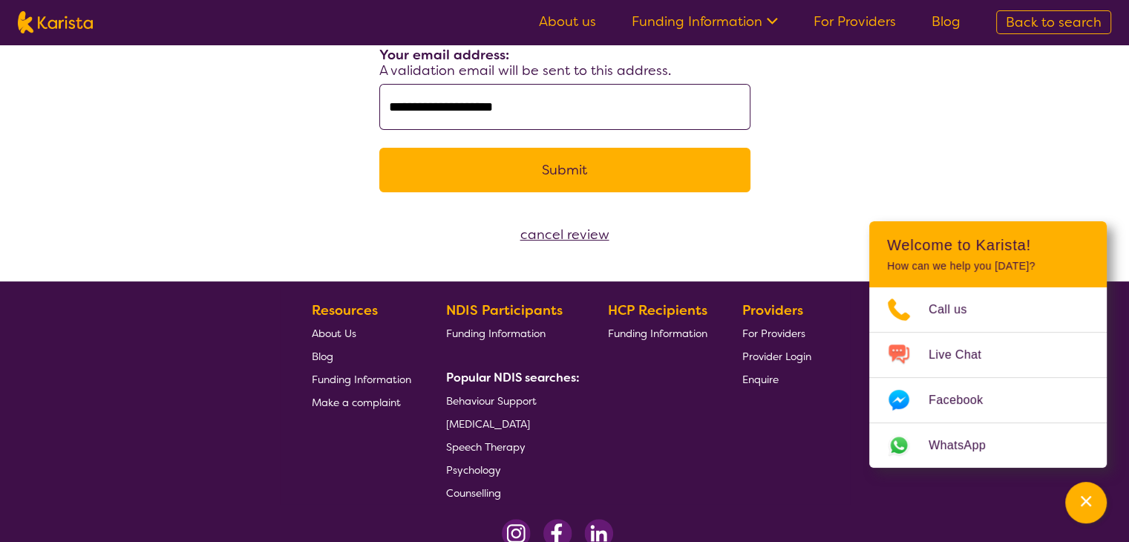
click at [528, 158] on button "Submit" at bounding box center [564, 170] width 371 height 45
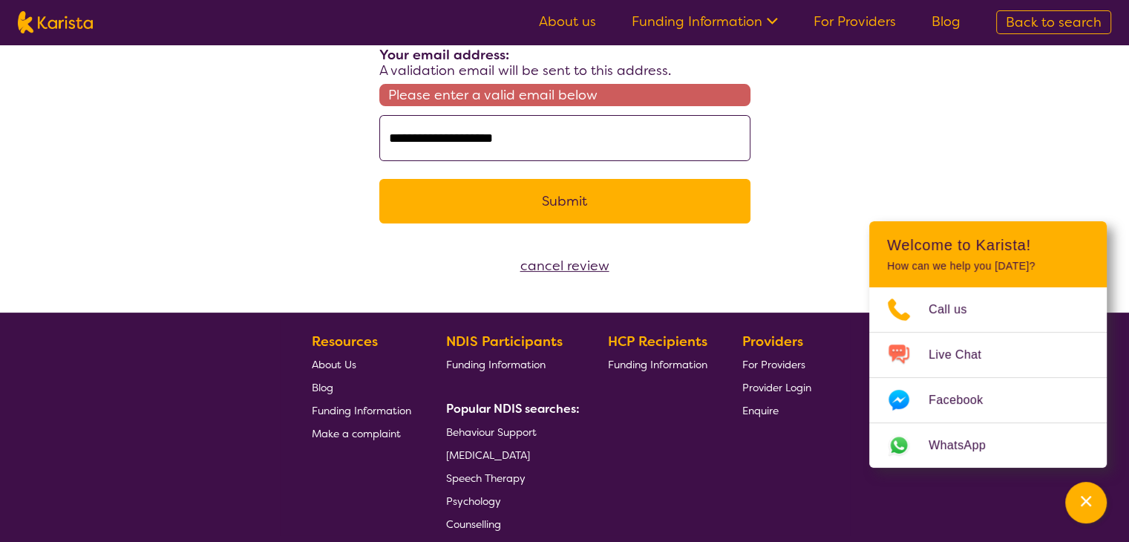
click at [390, 137] on input "**********" at bounding box center [564, 138] width 371 height 46
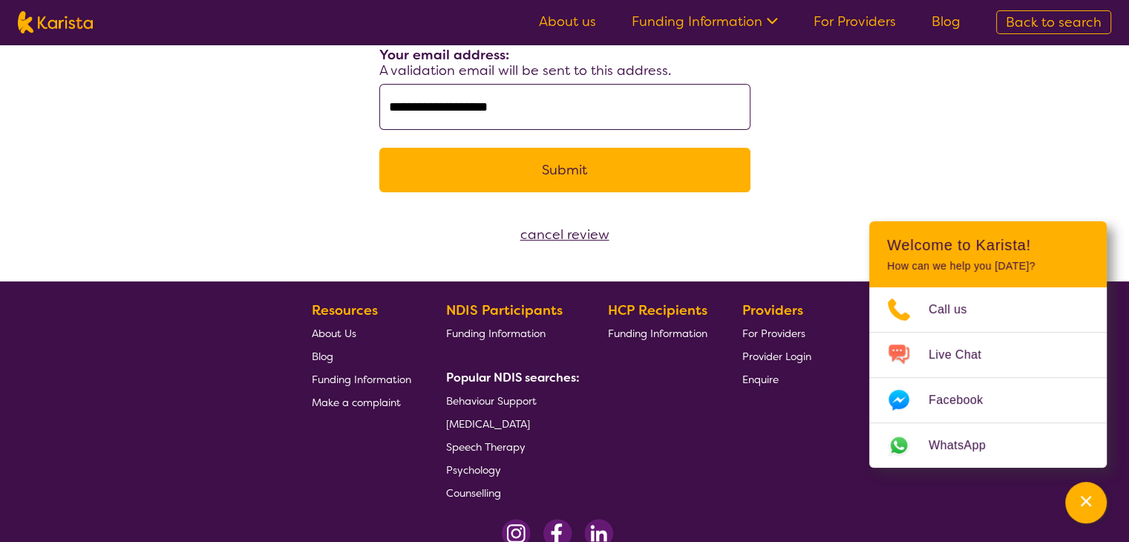
type input "**********"
click at [449, 169] on button "Submit" at bounding box center [564, 170] width 371 height 45
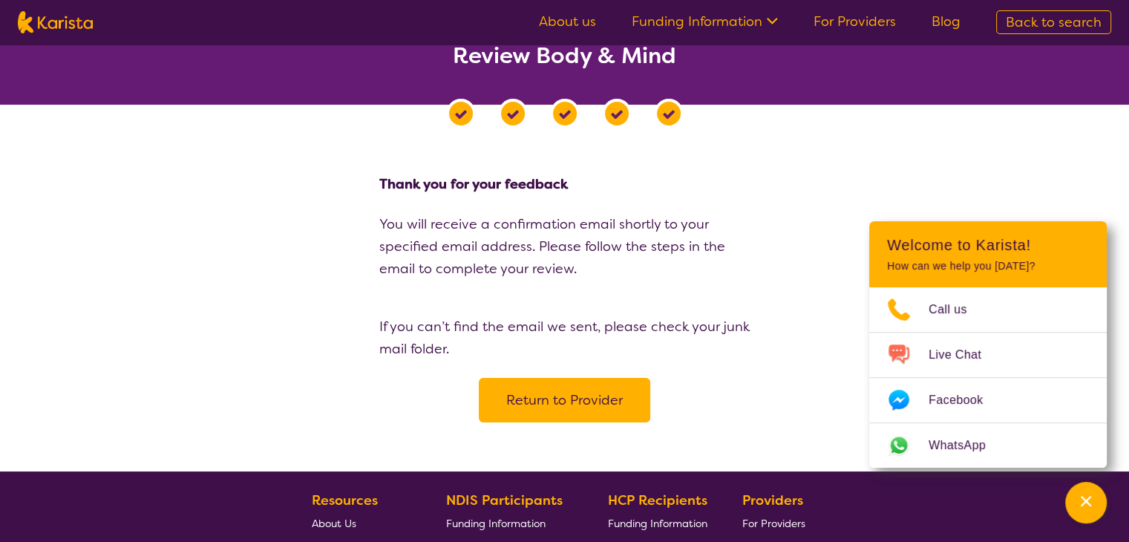
scroll to position [0, 0]
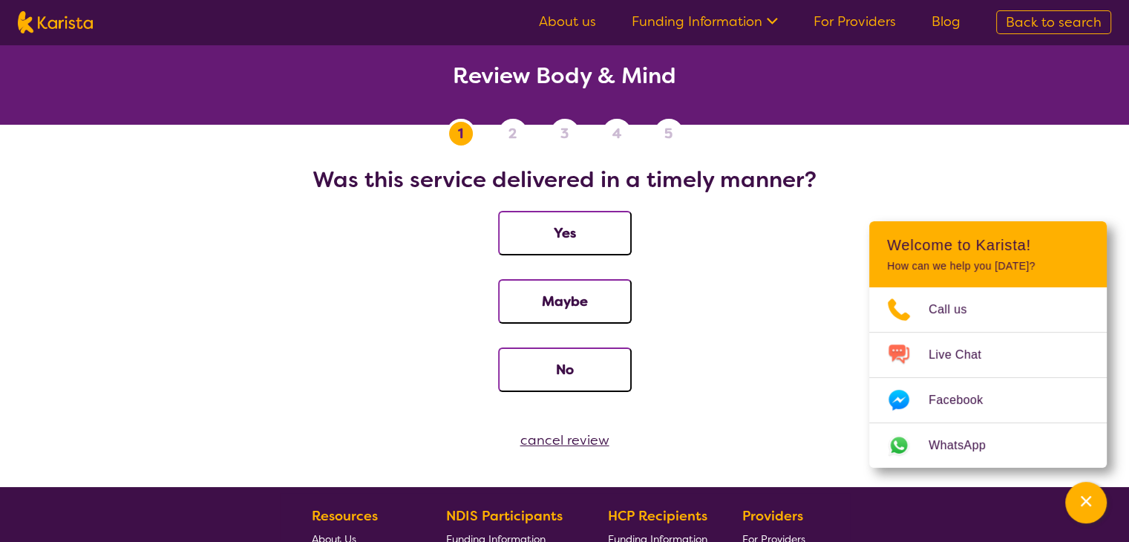
click at [578, 229] on button "Yes" at bounding box center [565, 233] width 134 height 45
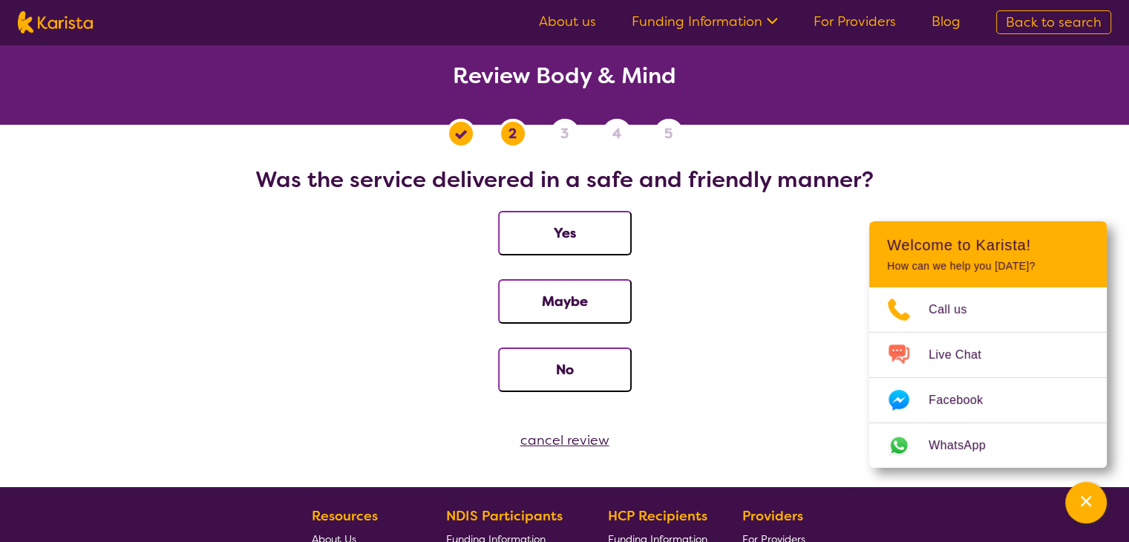
click at [538, 222] on button "Yes" at bounding box center [565, 233] width 134 height 45
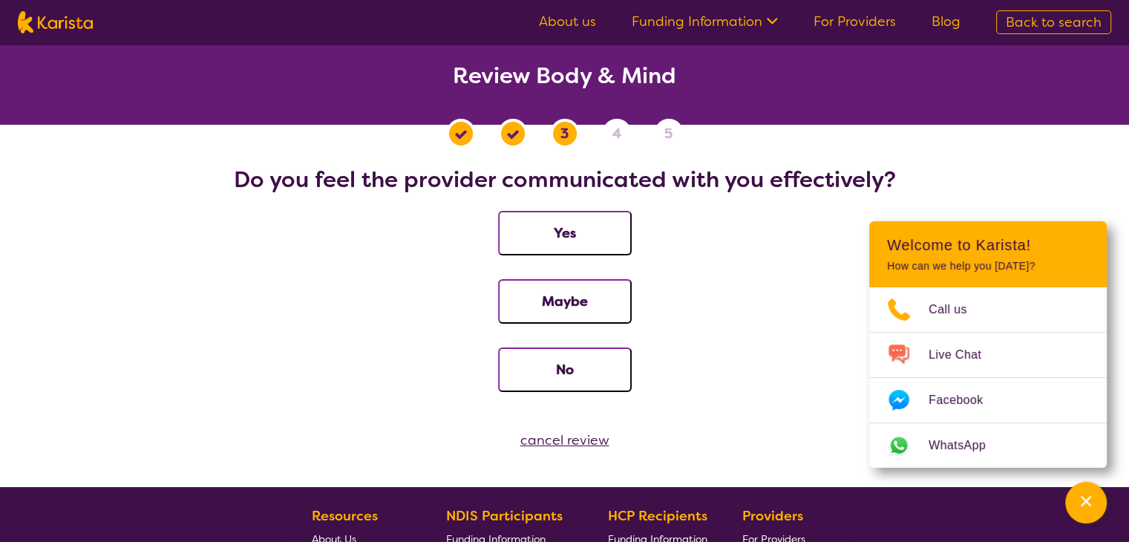
click at [536, 229] on button "Yes" at bounding box center [565, 233] width 134 height 45
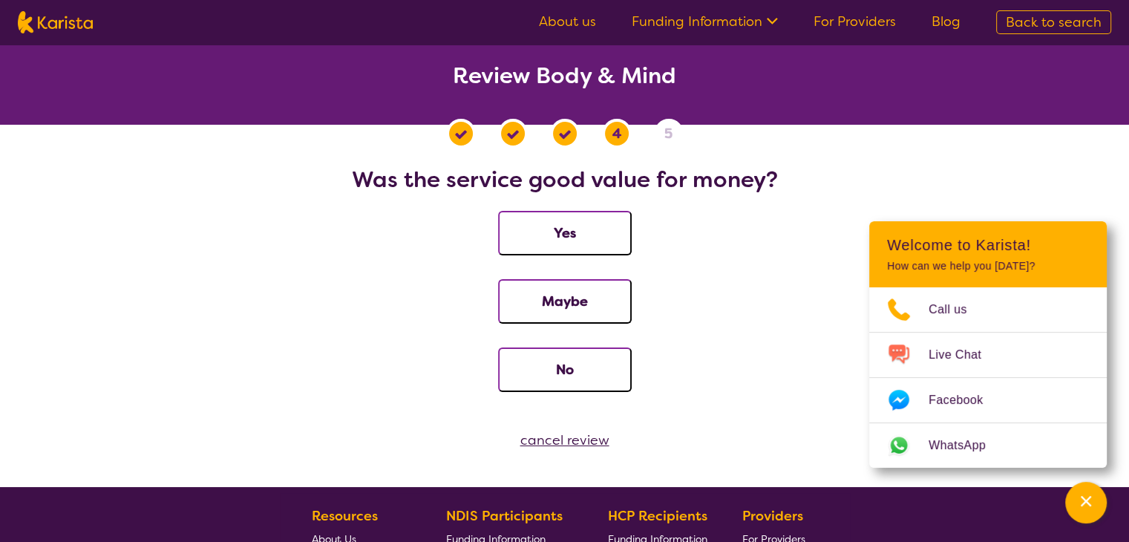
click at [528, 228] on button "Yes" at bounding box center [565, 233] width 134 height 45
click at [586, 229] on button "Yes" at bounding box center [565, 233] width 134 height 45
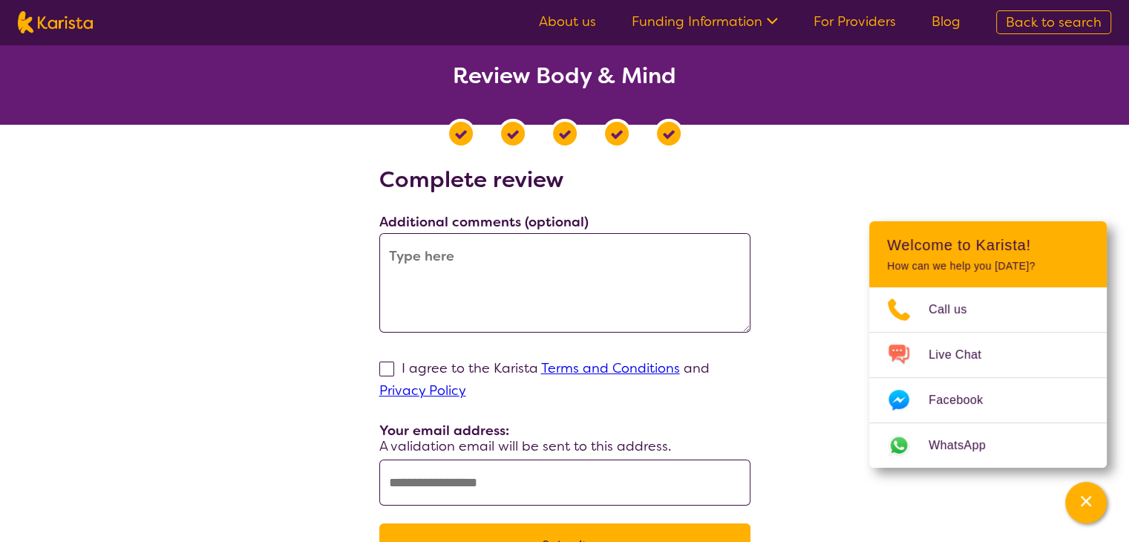
click at [419, 252] on textarea at bounding box center [564, 283] width 371 height 100
click at [449, 247] on textarea at bounding box center [564, 283] width 371 height 100
click at [451, 279] on textarea at bounding box center [564, 283] width 371 height 100
paste textarea "[EMAIL_ADDRESS][DOMAIN_NAME]"
type textarea "[EMAIL_ADDRESS][DOMAIN_NAME]"
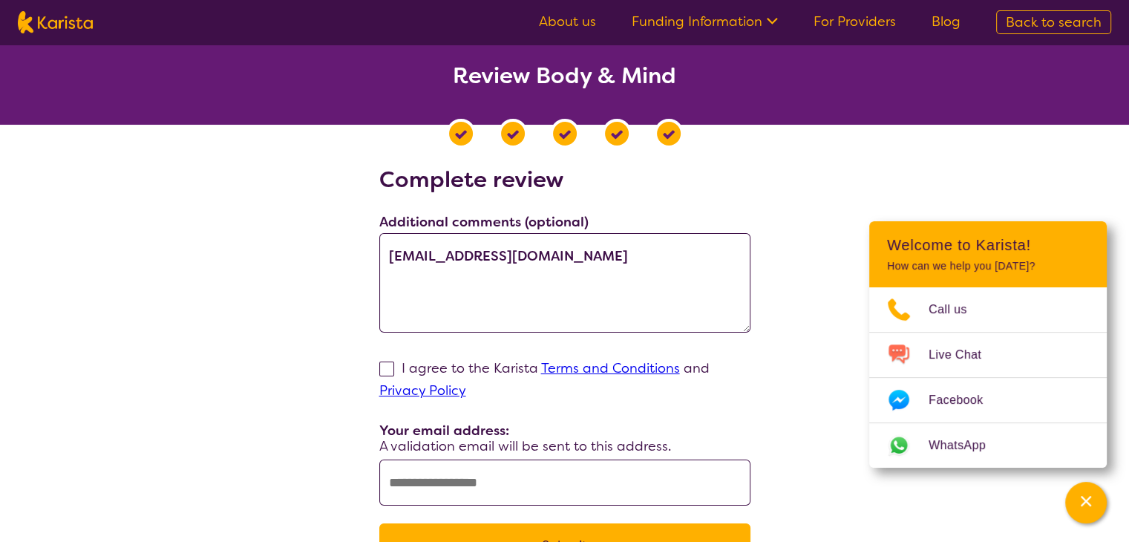
drag, startPoint x: 552, startPoint y: 266, endPoint x: 366, endPoint y: 258, distance: 186.5
click at [366, 258] on div "Complete review Additional comments (optional) [EMAIL_ADDRESS][DOMAIN_NAME] I a…" at bounding box center [565, 376] width 1094 height 420
click at [324, 212] on div "Complete review Additional comments (optional) I agree to the Karista Terms and…" at bounding box center [565, 376] width 1094 height 420
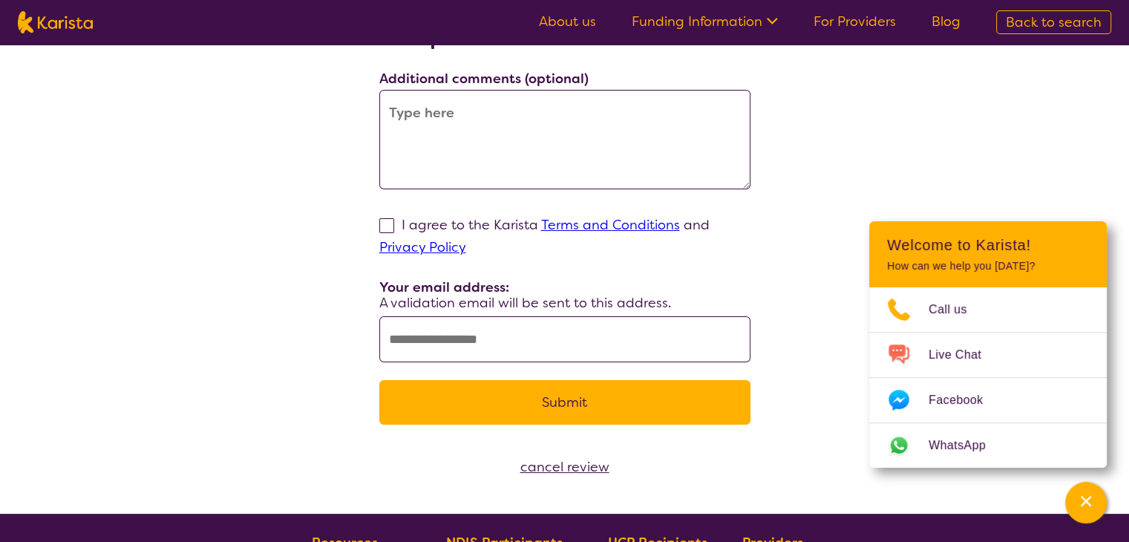
scroll to position [149, 0]
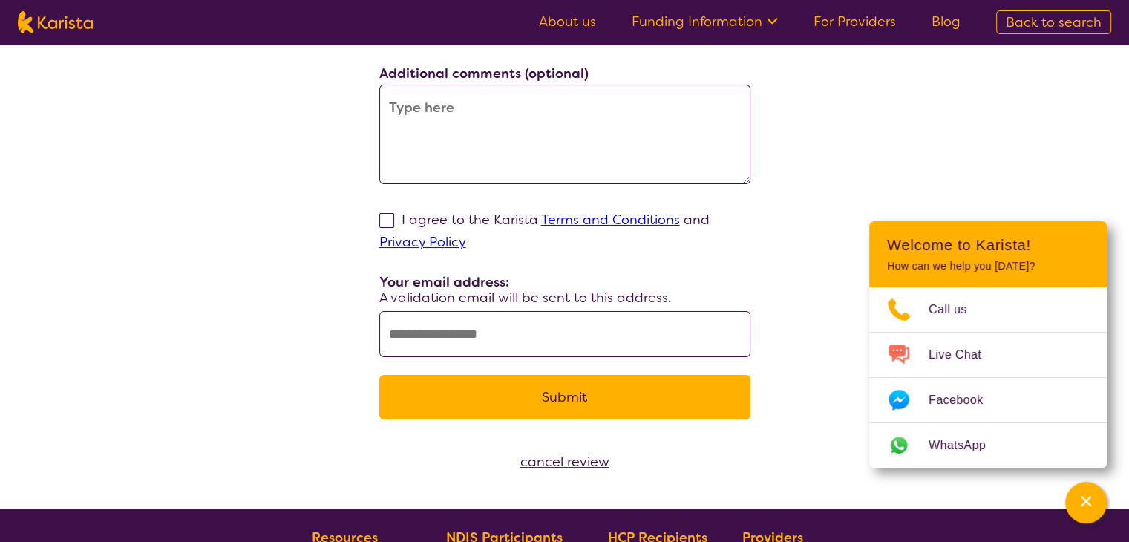
click at [389, 226] on span at bounding box center [386, 220] width 15 height 15
click at [466, 237] on input "I agree to the Karista Terms and Conditions and Privacy Policy" at bounding box center [471, 242] width 10 height 10
checkbox input "true"
click at [446, 338] on input "text" at bounding box center [564, 334] width 371 height 46
paste input "**********"
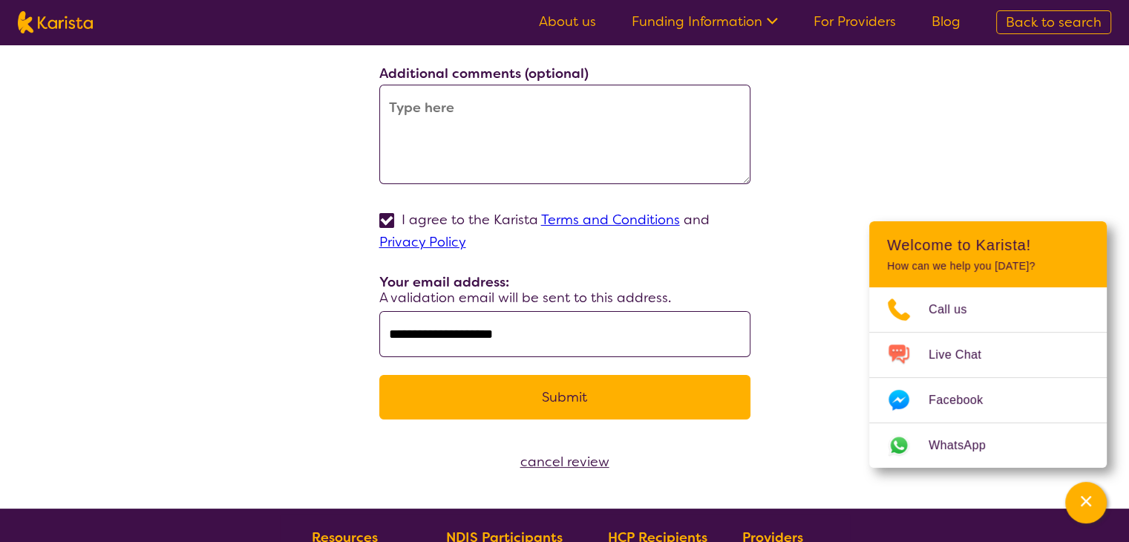
click at [391, 330] on input "**********" at bounding box center [564, 334] width 371 height 46
type input "**********"
click at [320, 290] on div "**********" at bounding box center [565, 228] width 1094 height 420
click at [428, 393] on button "Submit" at bounding box center [564, 397] width 371 height 45
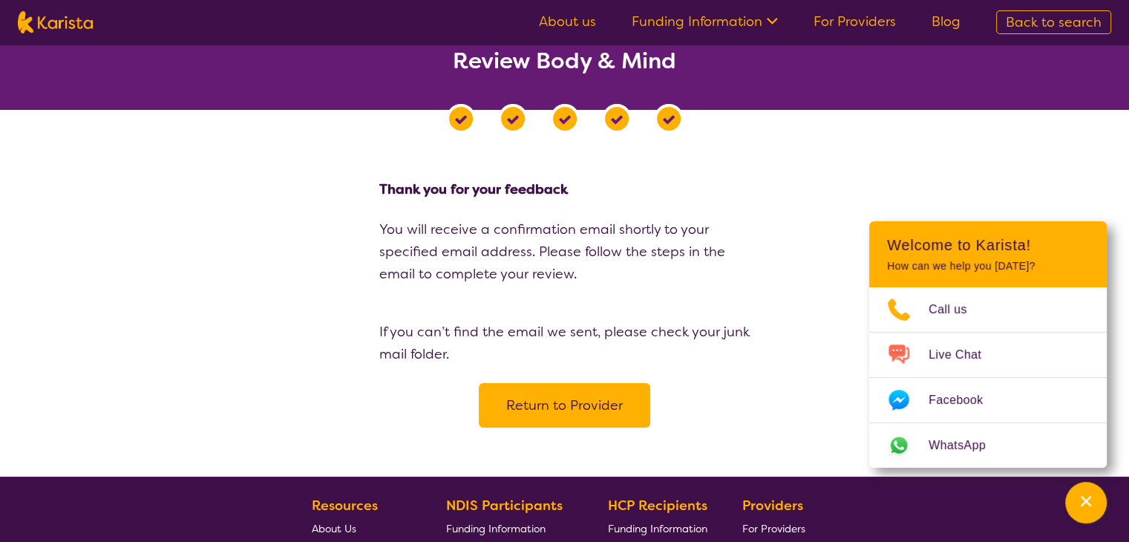
scroll to position [0, 0]
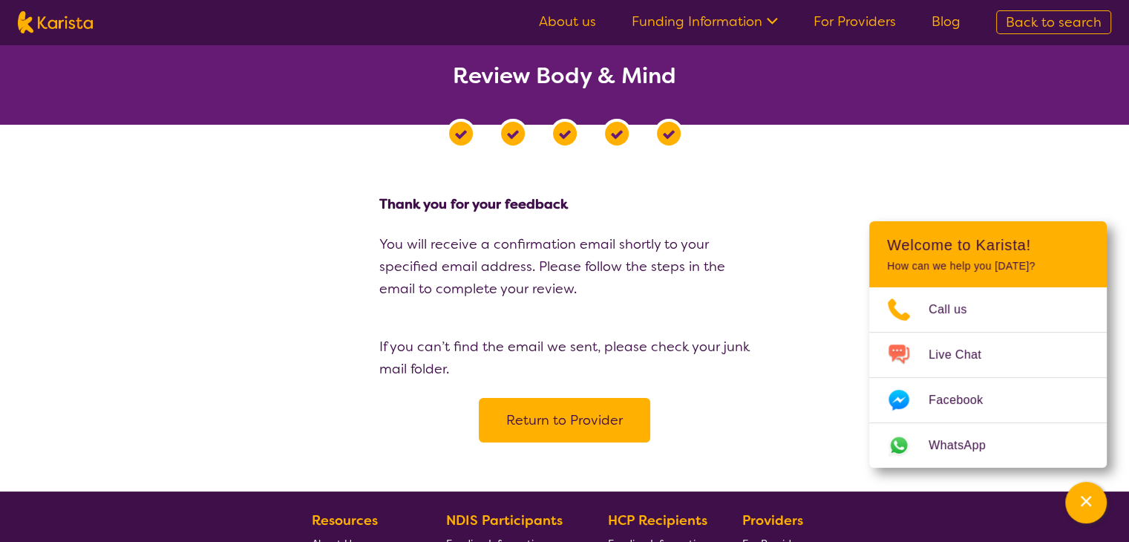
click at [72, 25] on img at bounding box center [55, 22] width 75 height 22
